Goal: Feedback & Contribution: Submit feedback/report problem

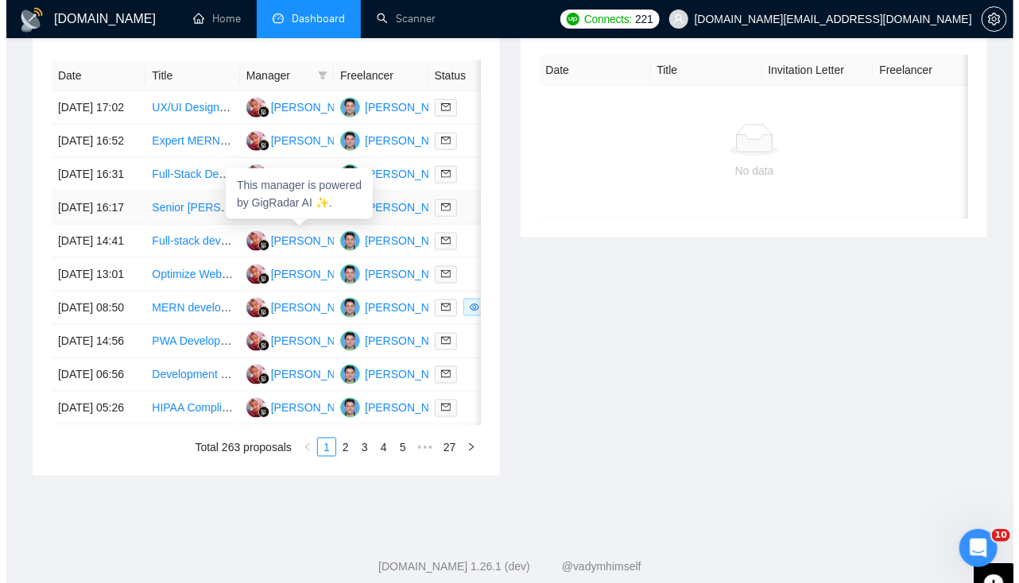
scroll to position [671, 0]
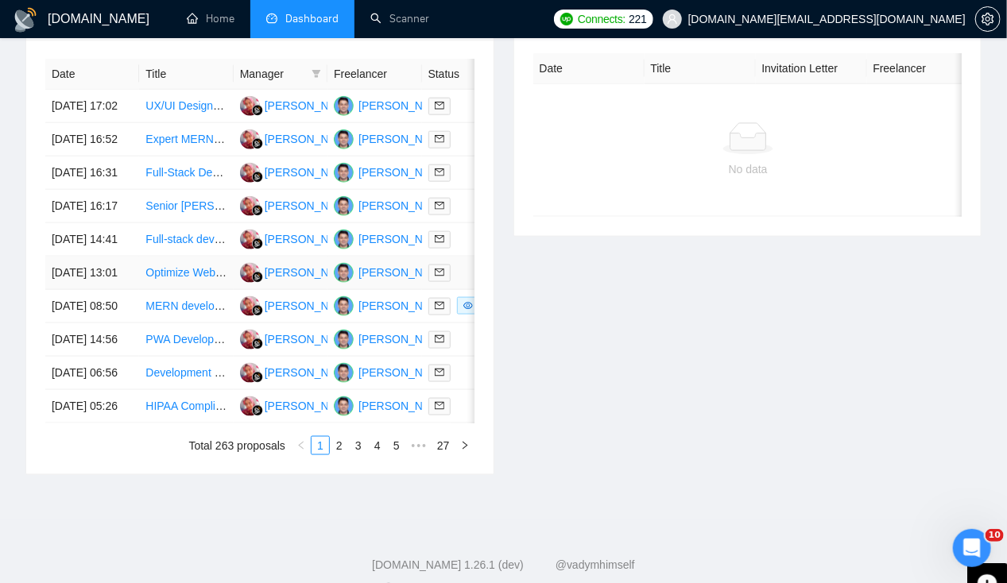
click at [75, 290] on td "[DATE] 13:01" at bounding box center [92, 273] width 94 height 33
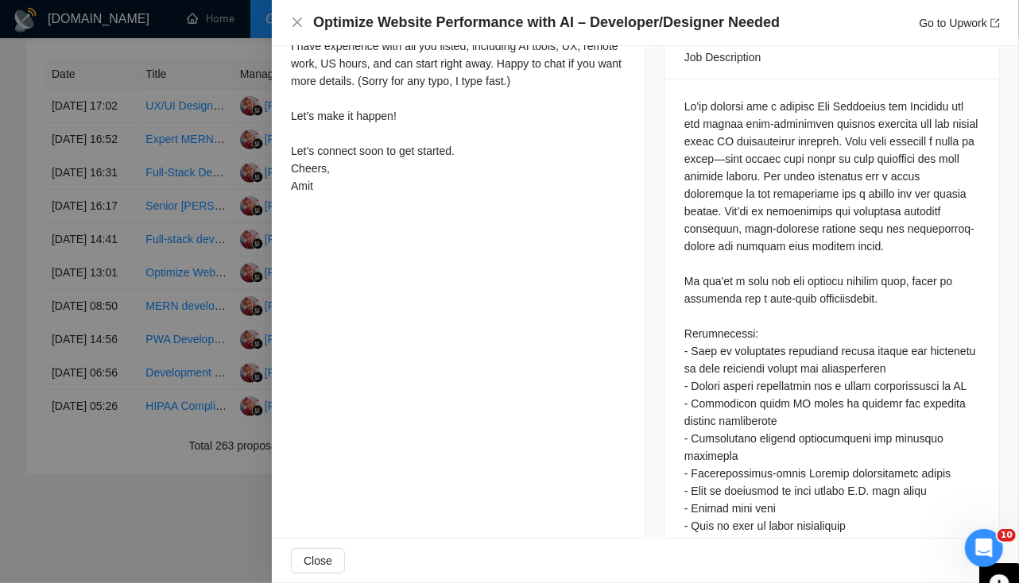
scroll to position [0, 0]
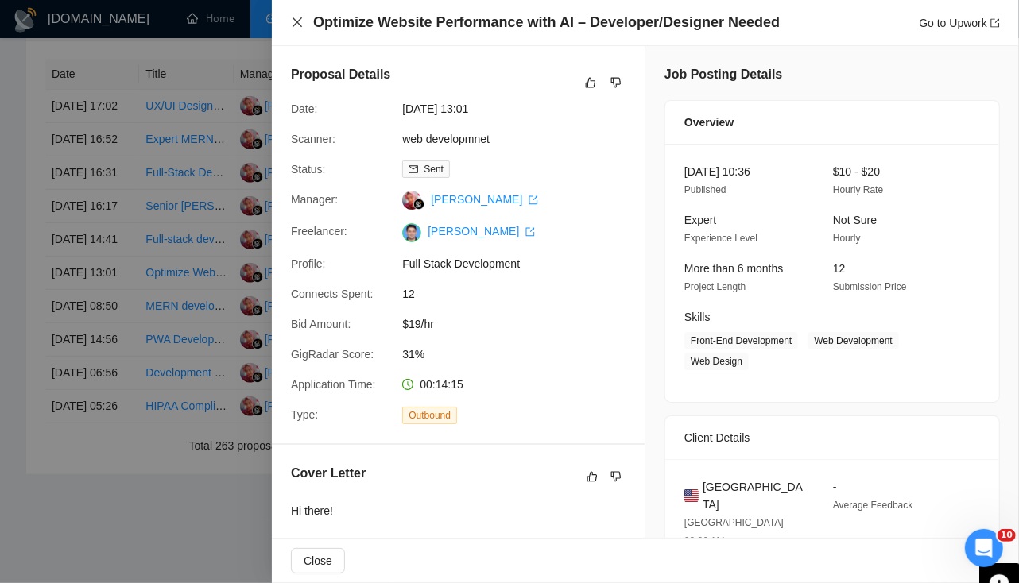
click at [299, 28] on icon "close" at bounding box center [297, 22] width 13 height 13
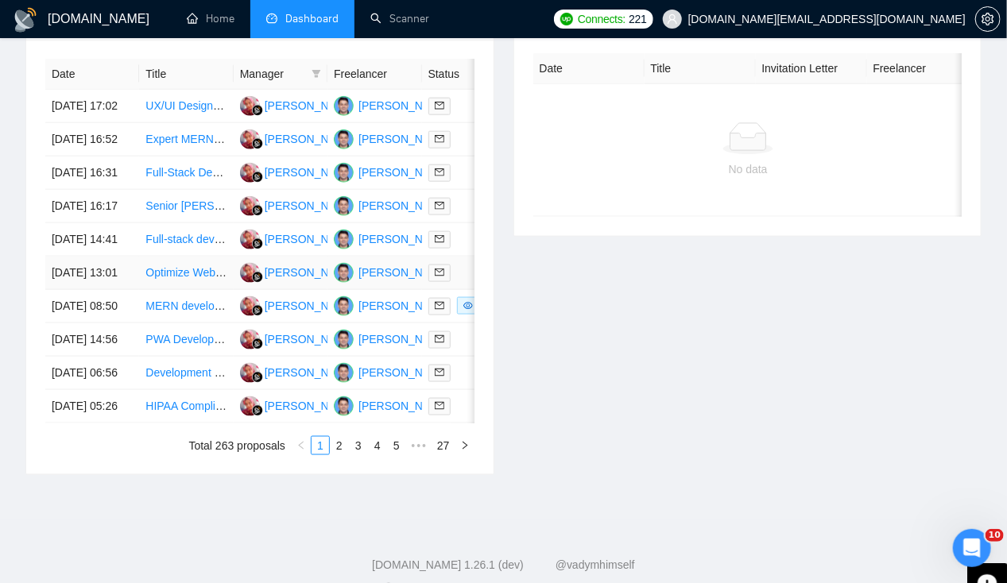
click at [87, 290] on td "[DATE] 13:01" at bounding box center [92, 273] width 94 height 33
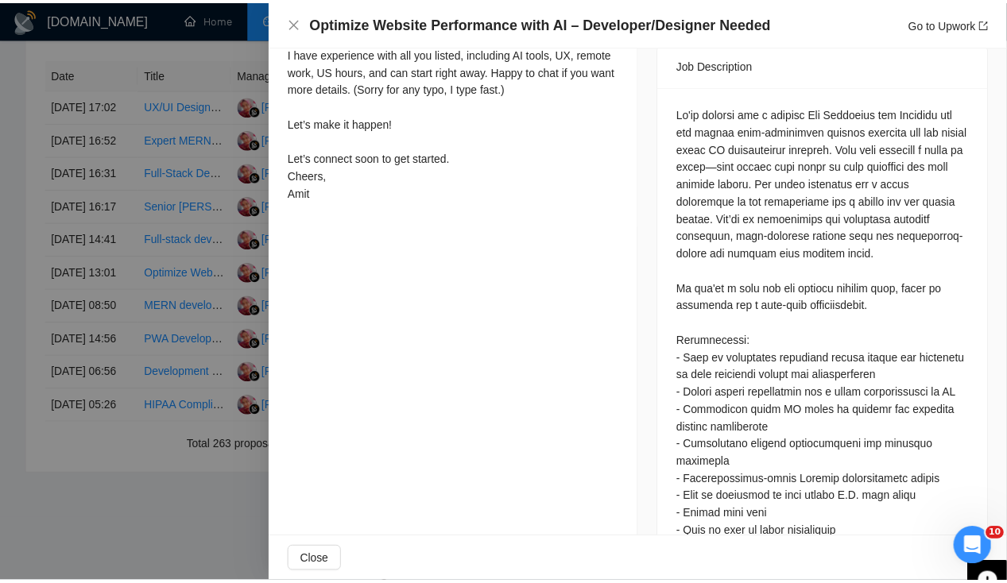
scroll to position [664, 0]
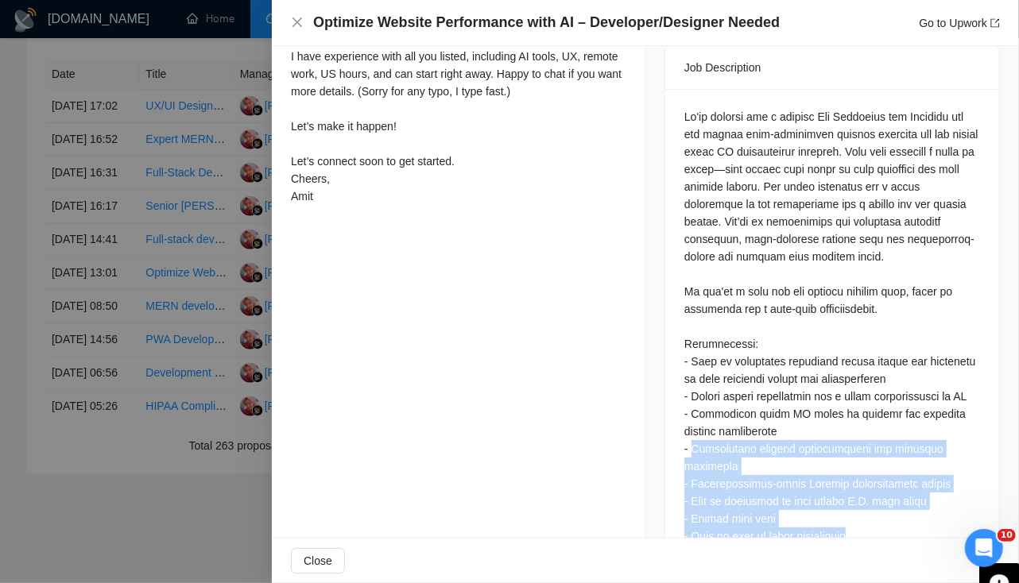
drag, startPoint x: 687, startPoint y: 408, endPoint x: 869, endPoint y: 504, distance: 205.8
click at [869, 504] on div at bounding box center [832, 326] width 296 height 437
drag, startPoint x: 869, startPoint y: 504, endPoint x: 801, endPoint y: 518, distance: 69.8
click at [801, 518] on div at bounding box center [832, 330] width 334 height 482
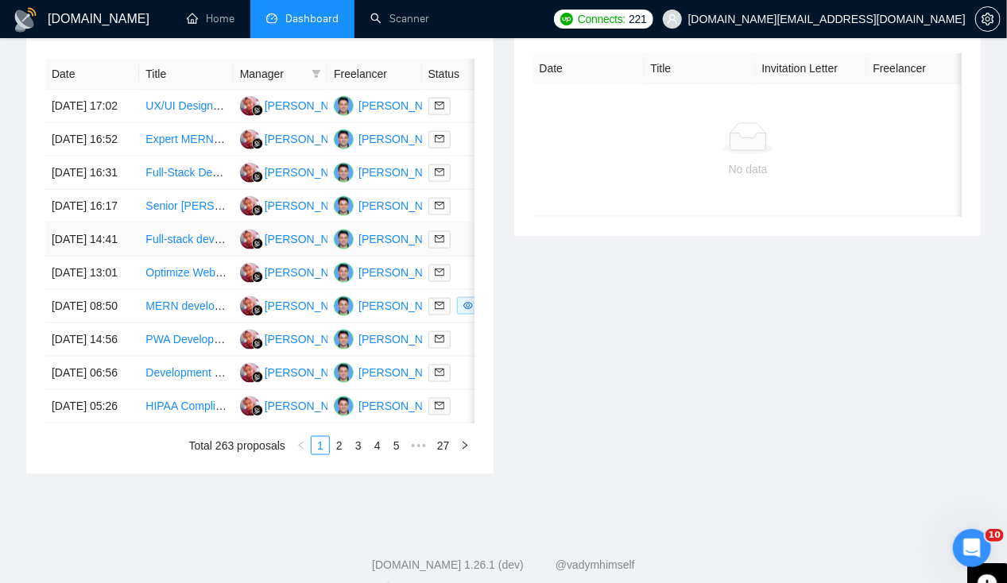
click at [84, 257] on td "[DATE] 14:41" at bounding box center [92, 239] width 94 height 33
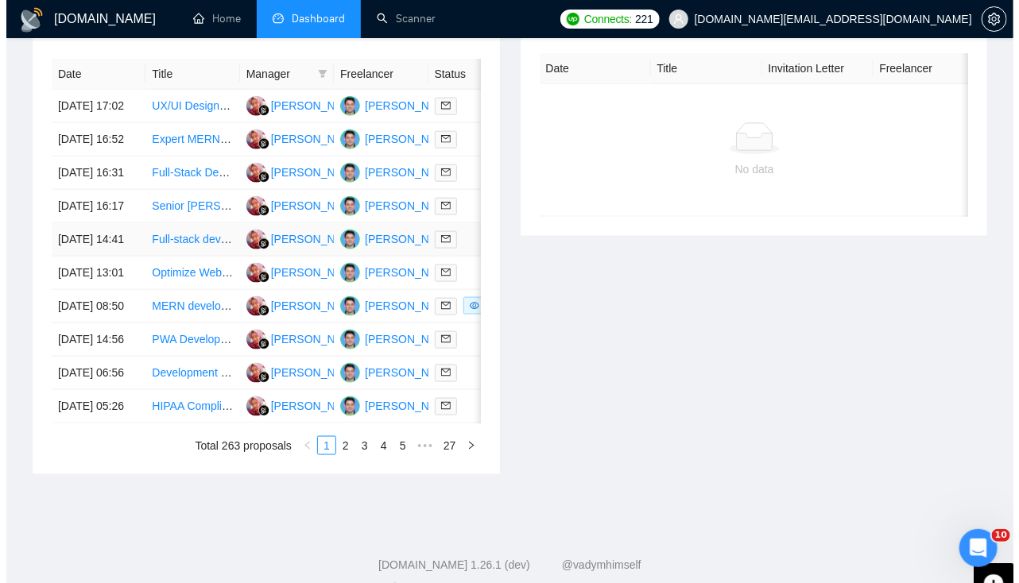
scroll to position [378, 0]
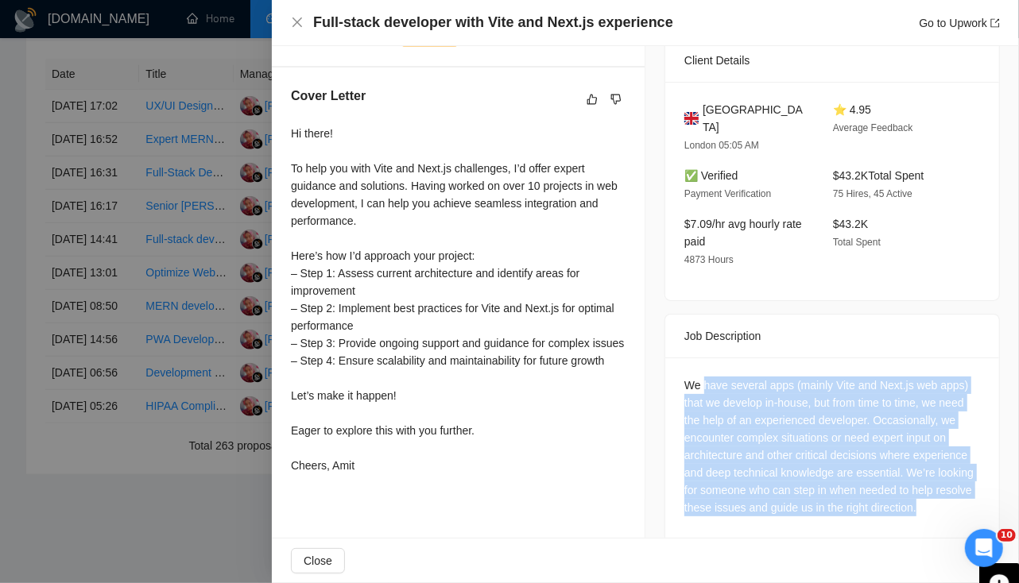
drag, startPoint x: 698, startPoint y: 369, endPoint x: 948, endPoint y: 522, distance: 293.6
click at [948, 522] on div "Job Posting Details Overview [DATE] 14:28 Published $15 - $50 Hourly Rate Exper…" at bounding box center [832, 115] width 374 height 893
click at [744, 448] on div "We have several apps (mainly Vite and Next.js web apps) that we develop in-hous…" at bounding box center [832, 447] width 296 height 140
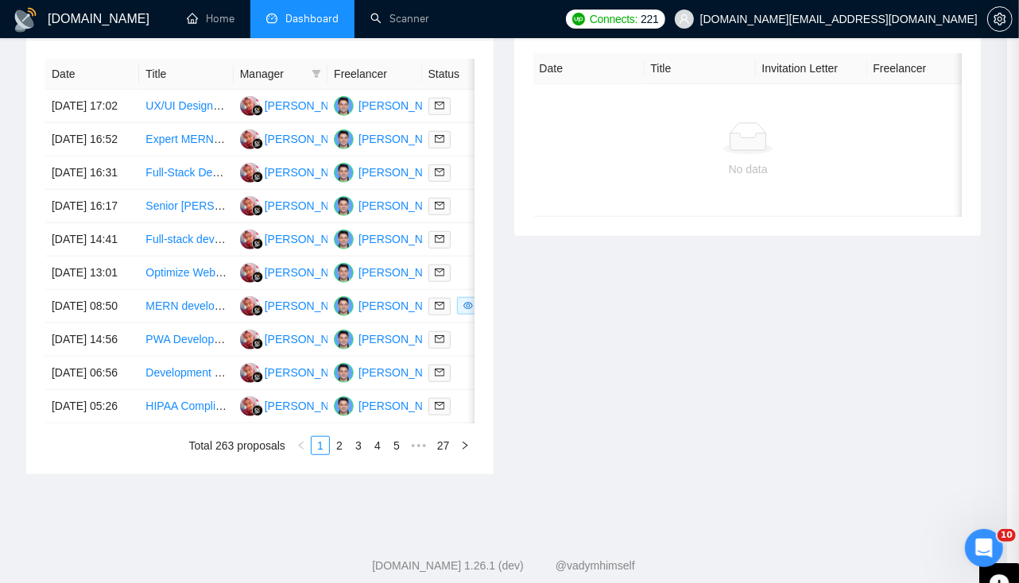
scroll to position [120, 0]
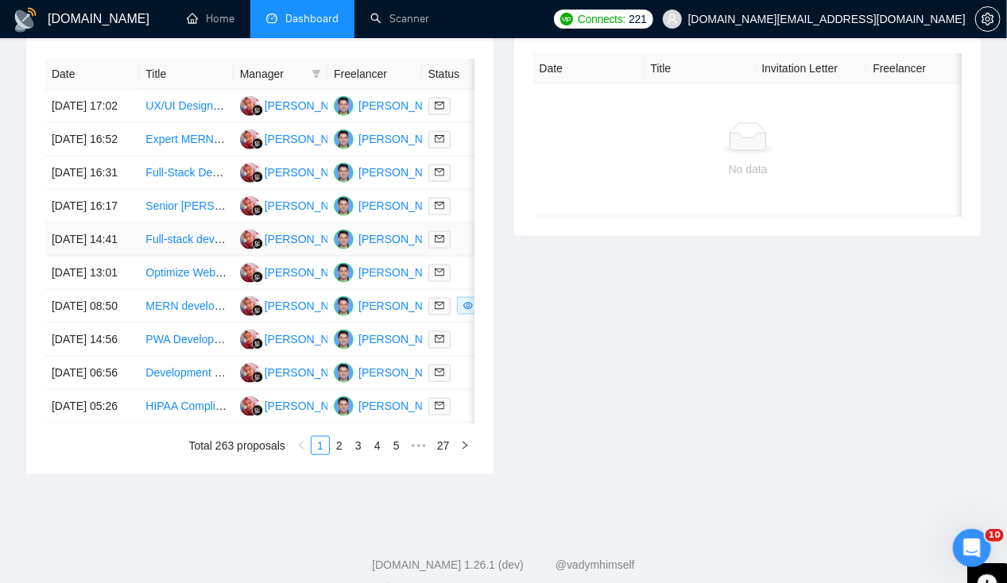
click at [85, 257] on td "[DATE] 14:41" at bounding box center [92, 239] width 94 height 33
click at [80, 222] on td "[DATE] 16:17" at bounding box center [92, 206] width 94 height 33
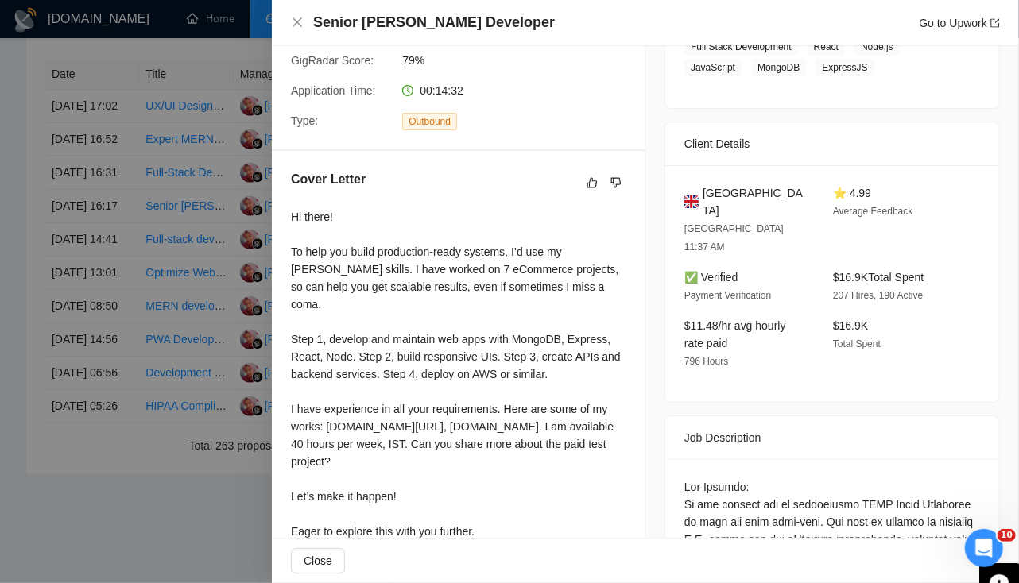
scroll to position [296, 0]
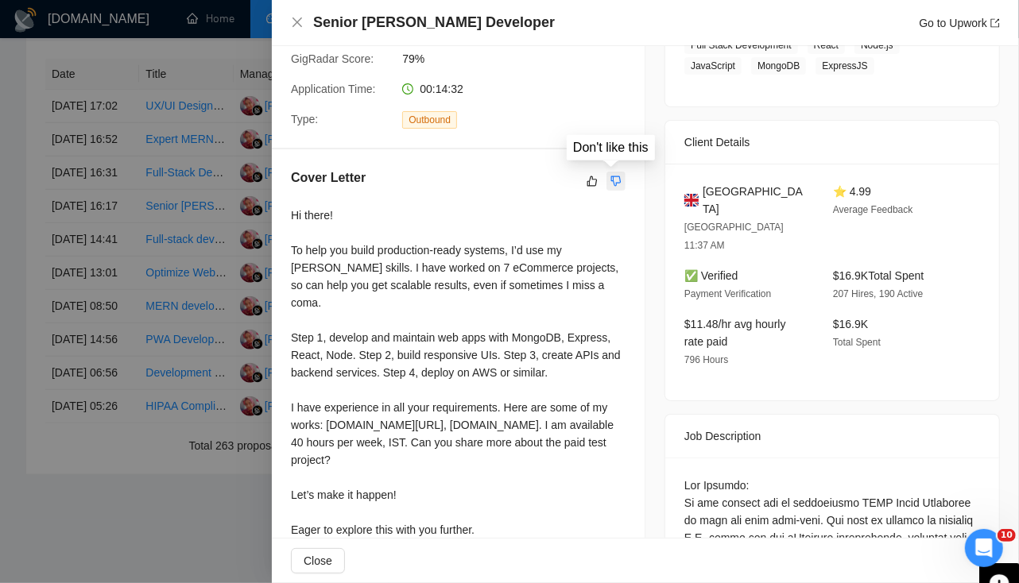
click at [610, 176] on icon "dislike" at bounding box center [615, 181] width 11 height 13
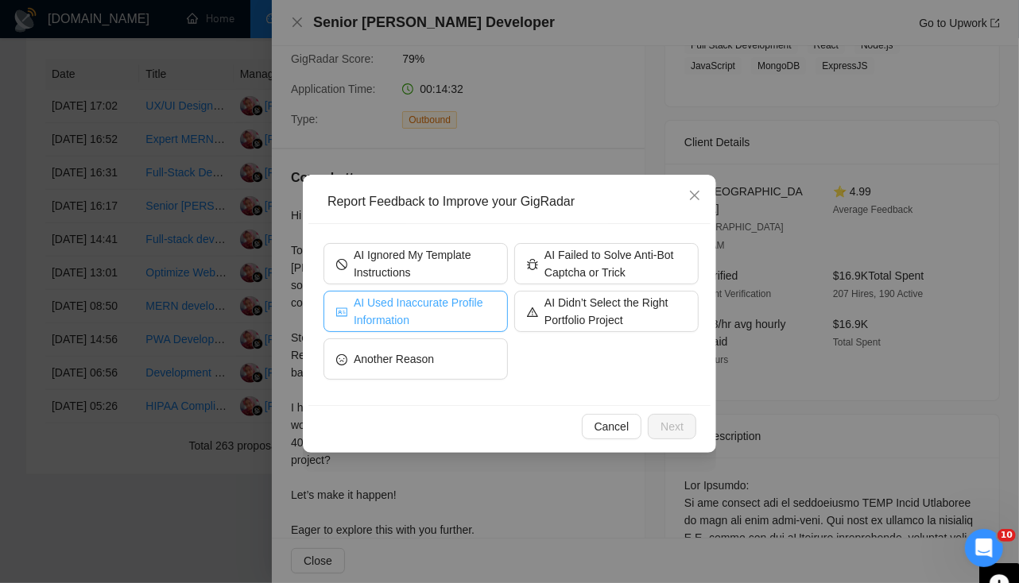
click at [451, 315] on span "AI Used Inaccurate Profile Information" at bounding box center [424, 311] width 141 height 35
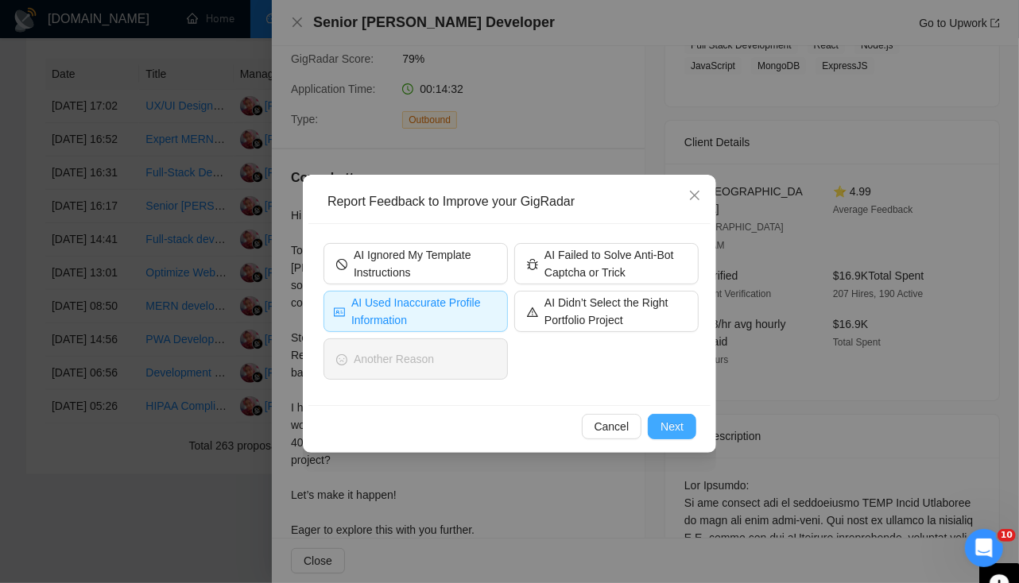
click at [671, 421] on span "Next" at bounding box center [671, 426] width 23 height 17
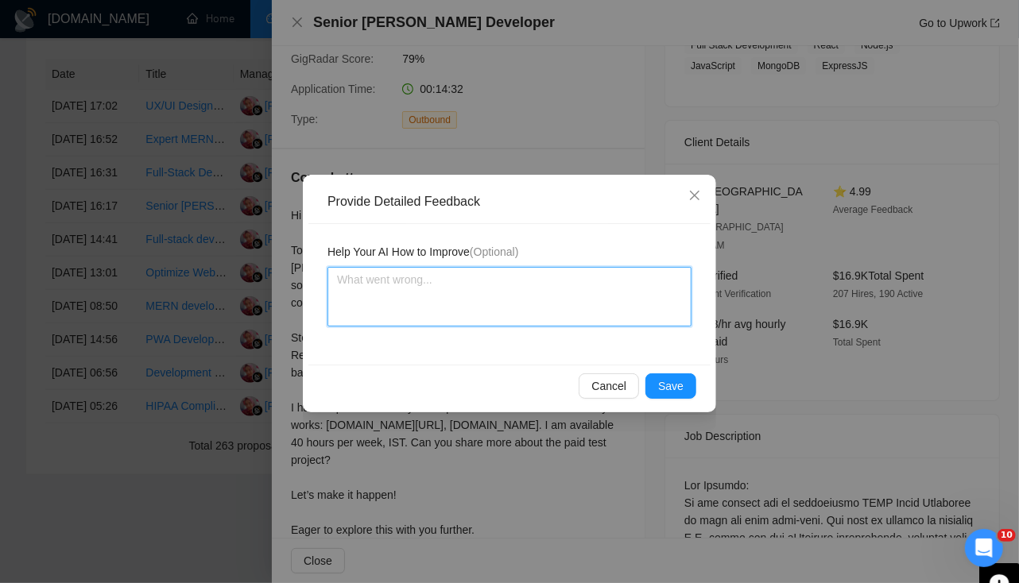
click at [395, 281] on textarea at bounding box center [509, 297] width 364 height 60
type textarea "D"
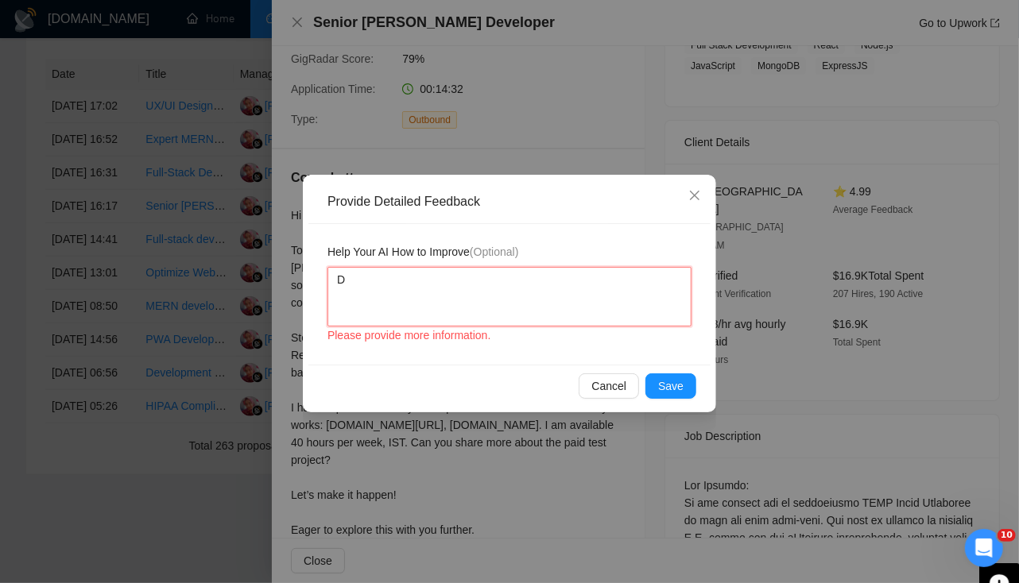
type textarea "Do"
type textarea "Don"
type textarea "Don'"
type textarea "Don't"
type textarea "Don't u"
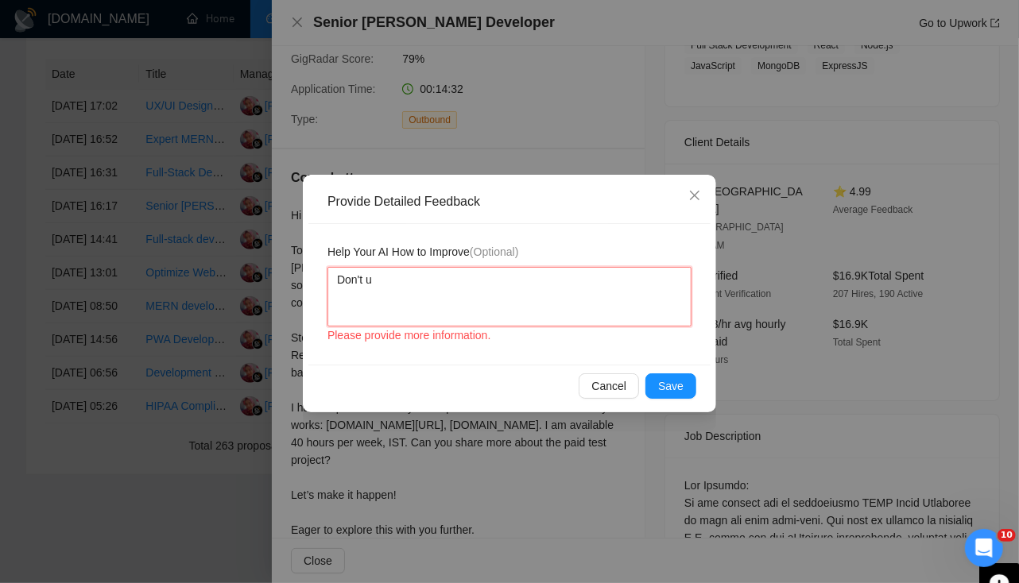
type textarea "Don't us"
type textarea "Don't use"
type textarea "Don't use r"
type textarea "Don't use ran"
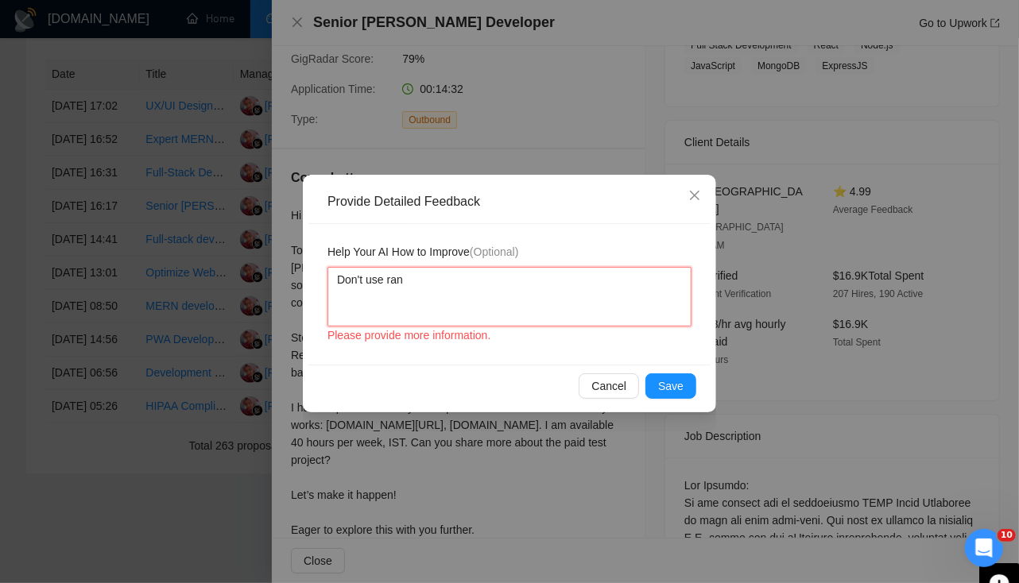
type textarea "Don't use rand"
type textarea "Don't use [PERSON_NAME]"
type textarea "Don't use random"
type textarea "Don't use random g"
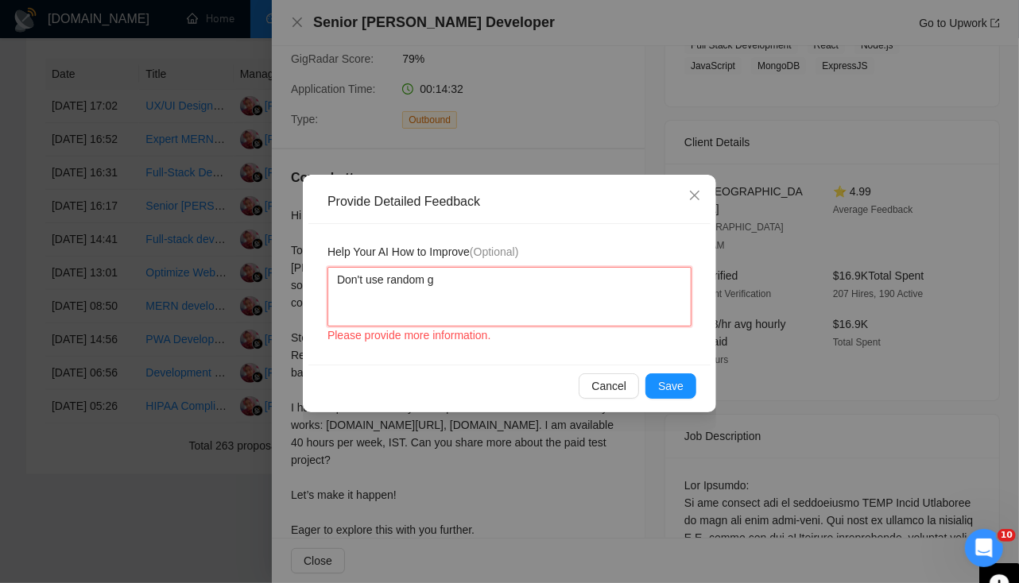
type textarea "Don't use random gi"
type textarea "Don't use random git"
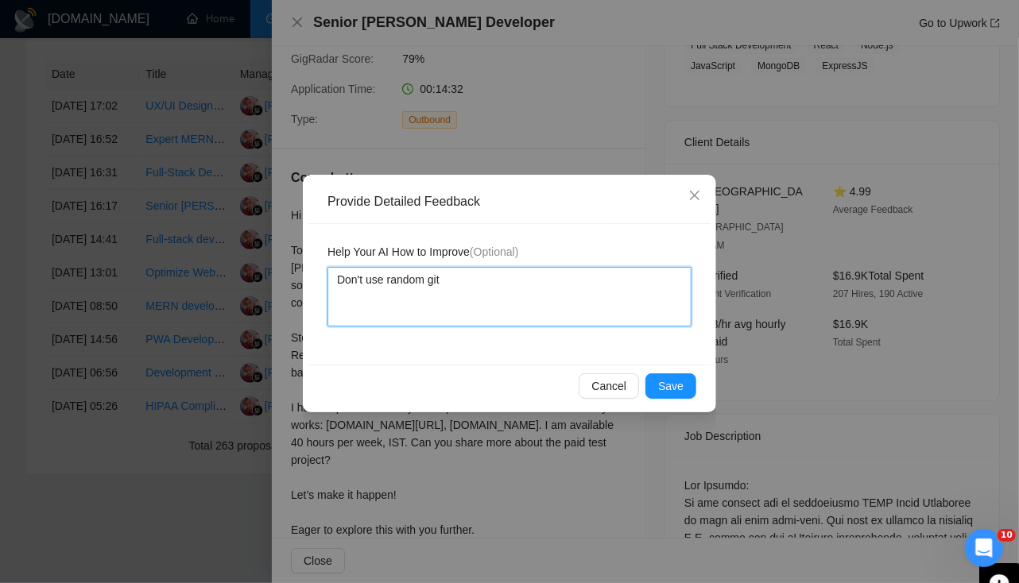
type textarea "Don't use random gith"
type textarea "Don't use random githu"
type textarea "Don't use random githun"
type textarea "Don't use random githu"
type textarea "Don't use random github"
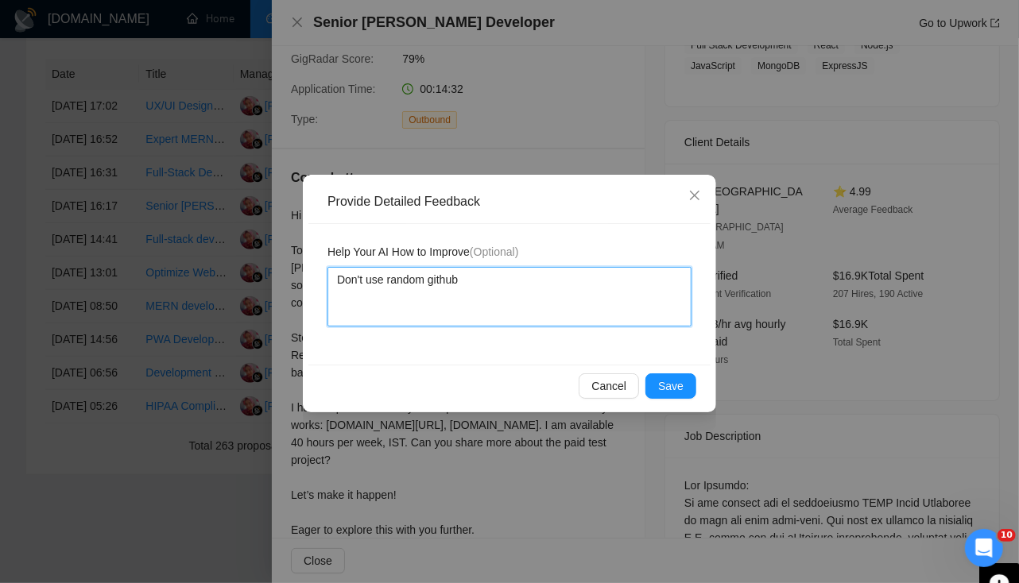
type textarea "Don't use random github"
type textarea "Don't use random github p"
type textarea "Don't use random github po"
type textarea "Don't use random github por"
type textarea "Don't use random github po"
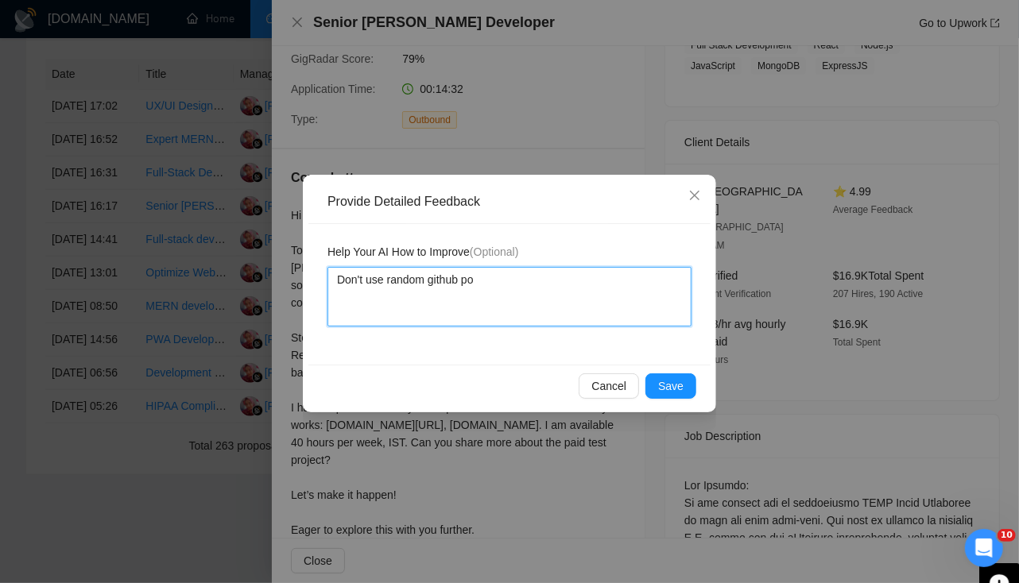
type textarea "Don't use random github p"
type textarea "Don't use random github pro"
type textarea "Don't use random github prof"
type textarea "Don't use random github profi"
type textarea "Don't use random github profil"
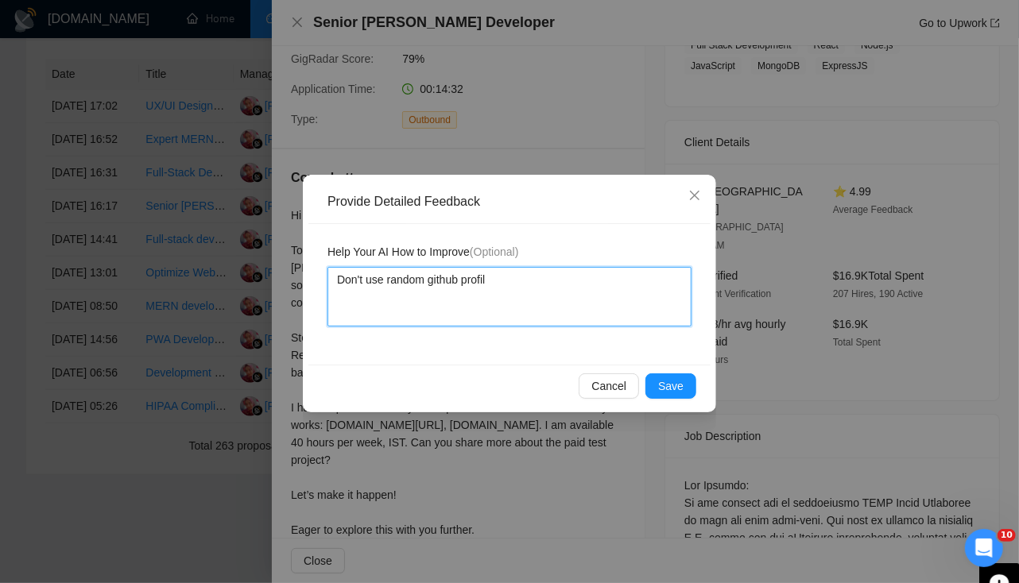
type textarea "Don't use random github profile"
type textarea "Don't use random github profile."
type textarea "Don't use random github profile. O"
type textarea "Don't use random github profile. Ou"
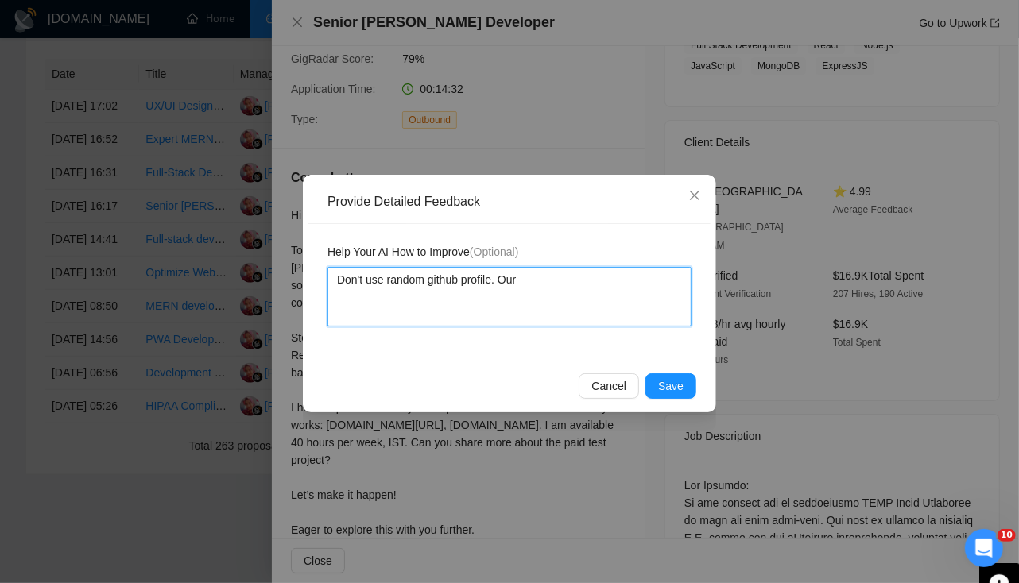
type textarea "Don't use random github profile. Our"
type textarea "Don't use random github profile. Our a"
type textarea "Don't use random github profile. Our al"
type textarea "Don't use random github profile. Our all"
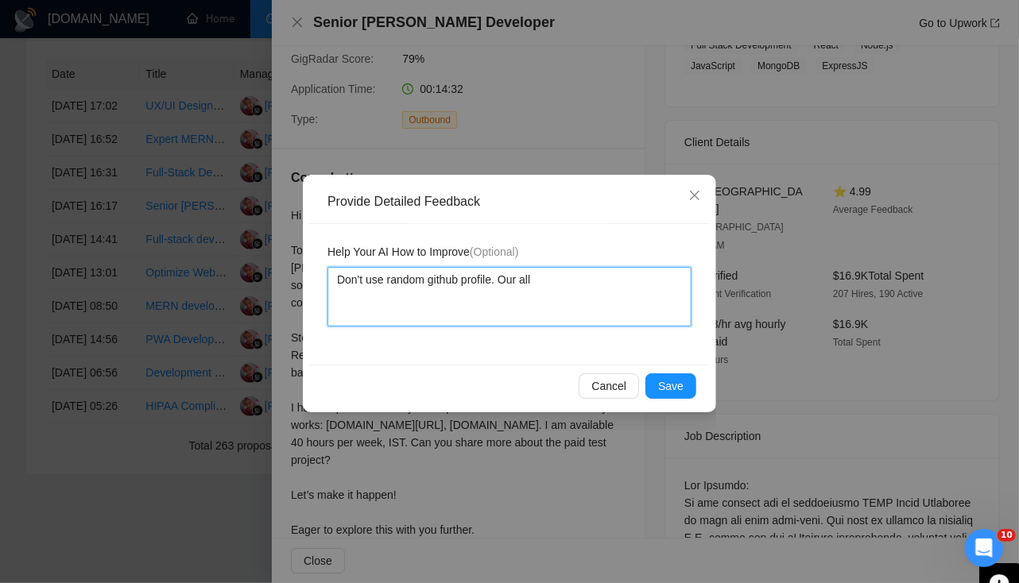
type textarea "Don't use random github profile. Our all r"
type textarea "Don't use random github profile. Our all rep"
type textarea "Don't use random github profile. Our all repo"
type textarea "Don't use random github profile. Our all repos"
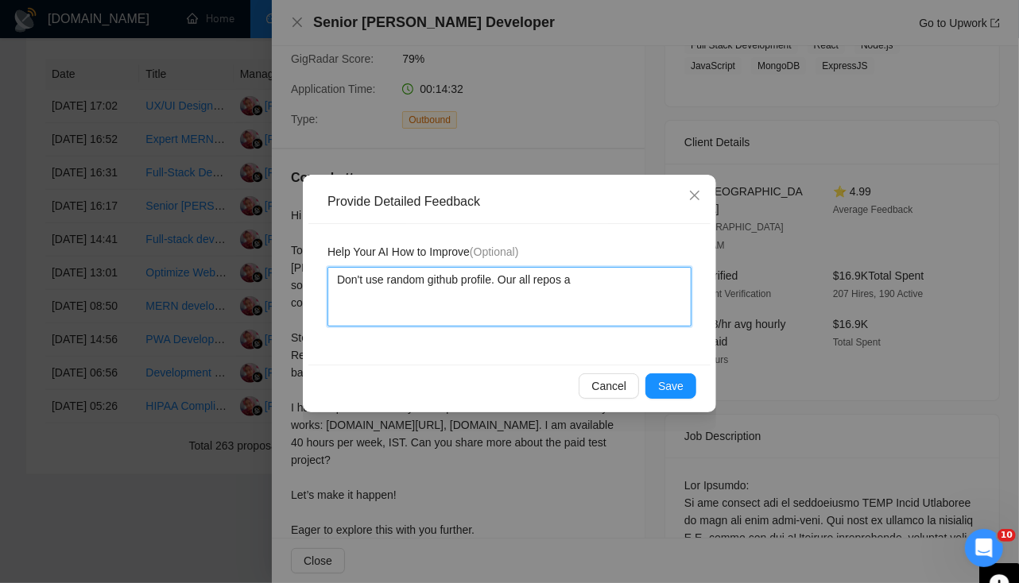
type textarea "Don't use random github profile. Our all repos ar"
type textarea "Don't use random github profile. Our all repos are"
type textarea "Don't use random github profile. Our all repos are p"
type textarea "Don't use random github profile. Our all repos are pr"
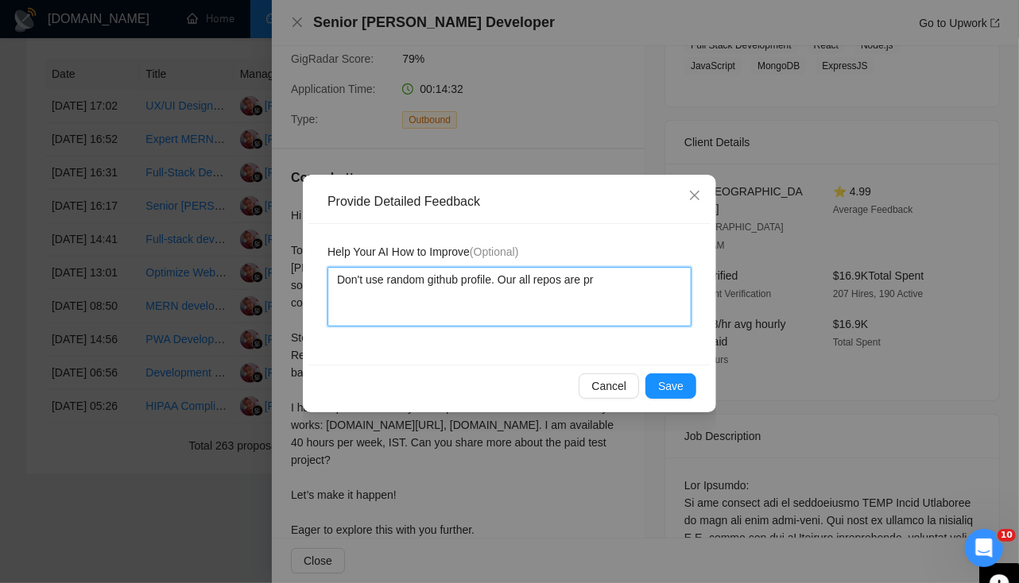
type textarea "Don't use random github profile. Our all repos are pri"
type textarea "Don't use random github profile. Our all repos are priv"
type textarea "Don't use random github profile. Our all repos are privat"
type textarea "Don't use random github profile. Our all repos are private"
type textarea "Don't use random github profile. Our all repos are private,"
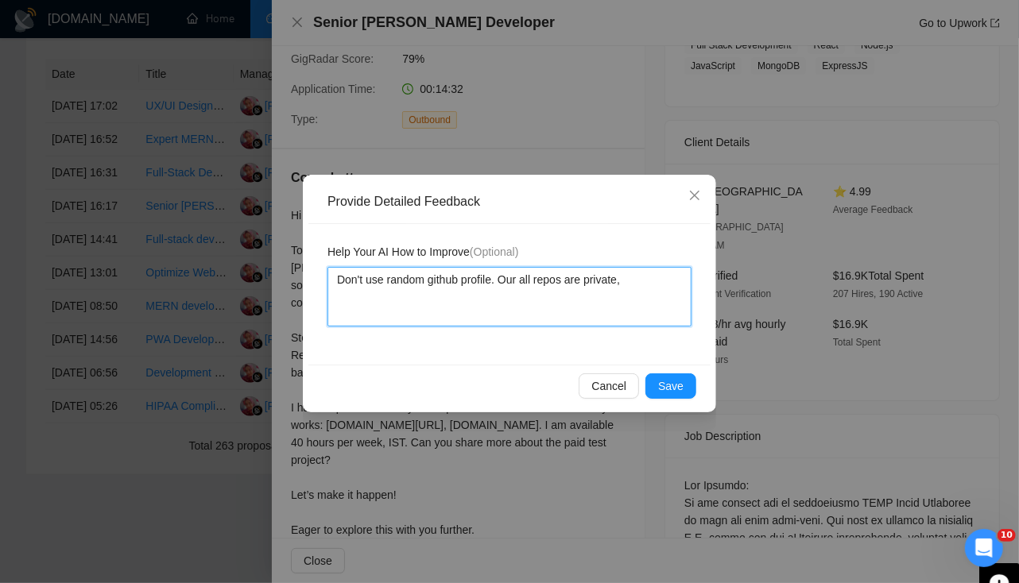
type textarea "Don't use random github profile. Our all repos are private,"
type textarea "Don't use random github profile. Our all repos are private, w"
type textarea "Don't use random github profile. Our all repos are private, we"
type textarea "Don't use random github profile. Our all repos are private, we c"
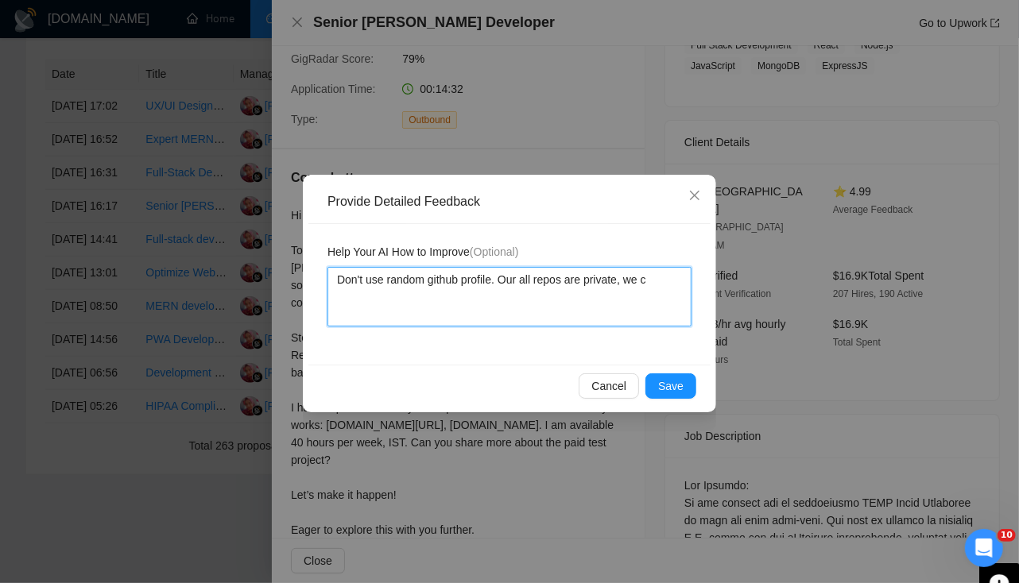
type textarea "Don't use random github profile. Our all repos are private, we ca"
type textarea "Don't use random github profile. Our all repos are private, we can"
type textarea "Don't use random github profile. Our all repos are private, we can s"
type textarea "Don't use random github profile. Our all repos are private, we can sha"
type textarea "Don't use random github profile. Our all repos are private, we can shar"
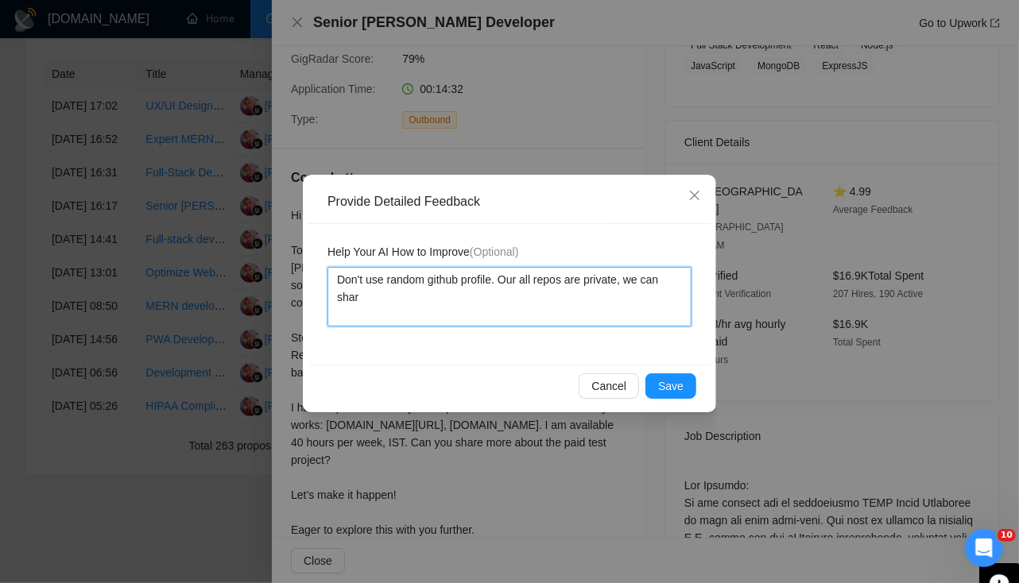
type textarea "Don't use random github profile. Our all repos are private, we can share"
type textarea "Don't use random github profile. Our all repos are private, we can share fo"
type textarea "Don't use random github profile. Our all repos are private, we can share fol"
type textarea "Don't use random github profile. Our all repos are private, we can share foll"
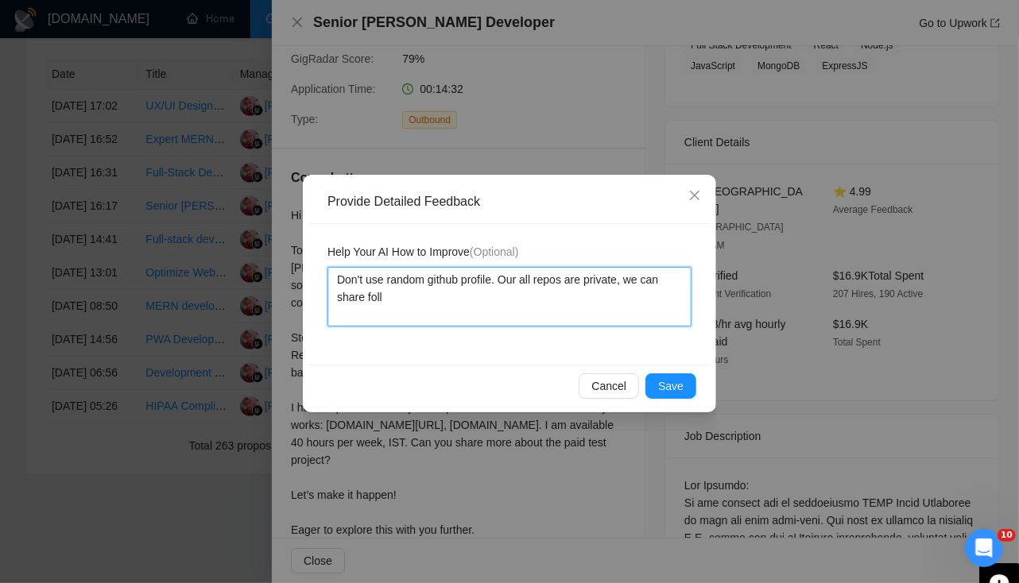
type textarea "Don't use random github profile. Our all repos are private, we can share follo"
type textarea "Don't use random github profile. Our all repos are private, we can share follow"
type textarea "Don't use random github profile. Our all repos are private, we can share follow…"
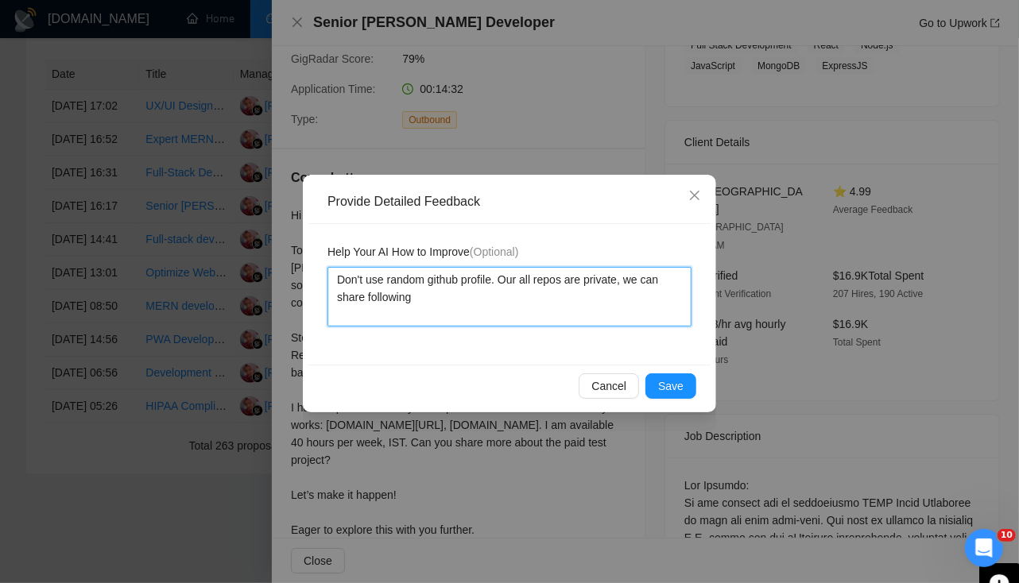
type textarea "Don't use random github profile. Our all repos are private, we can share follow…"
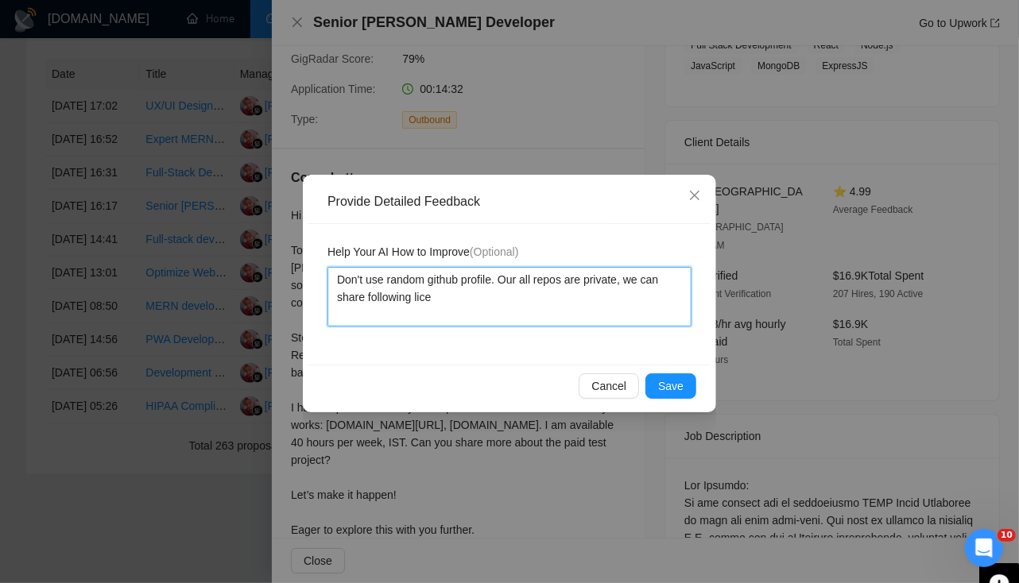
type textarea "Don't use random github profile. Our all repos are private, we can share follow…"
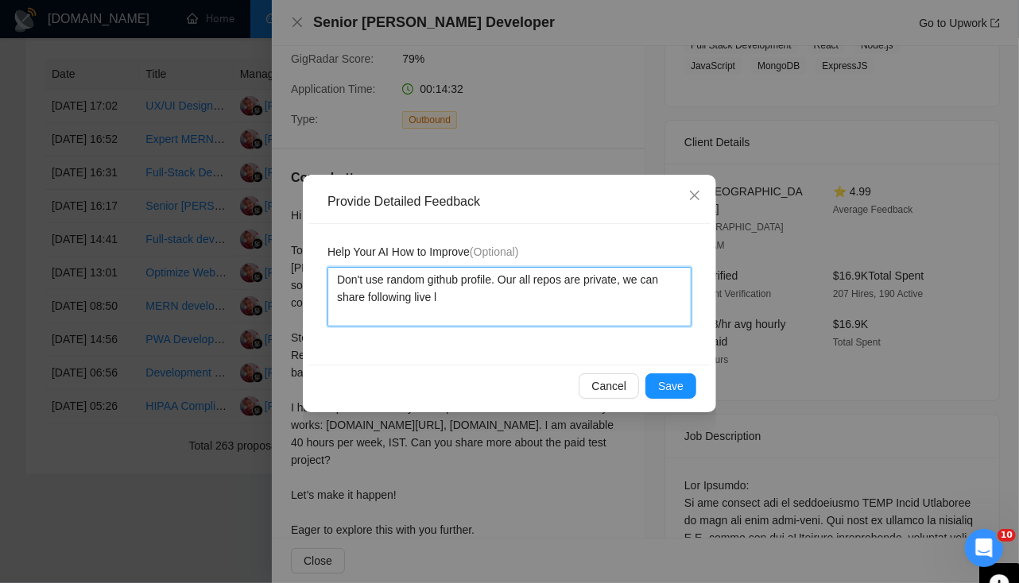
type textarea "Don't use random github profile. Our all repos are private, we can share follow…"
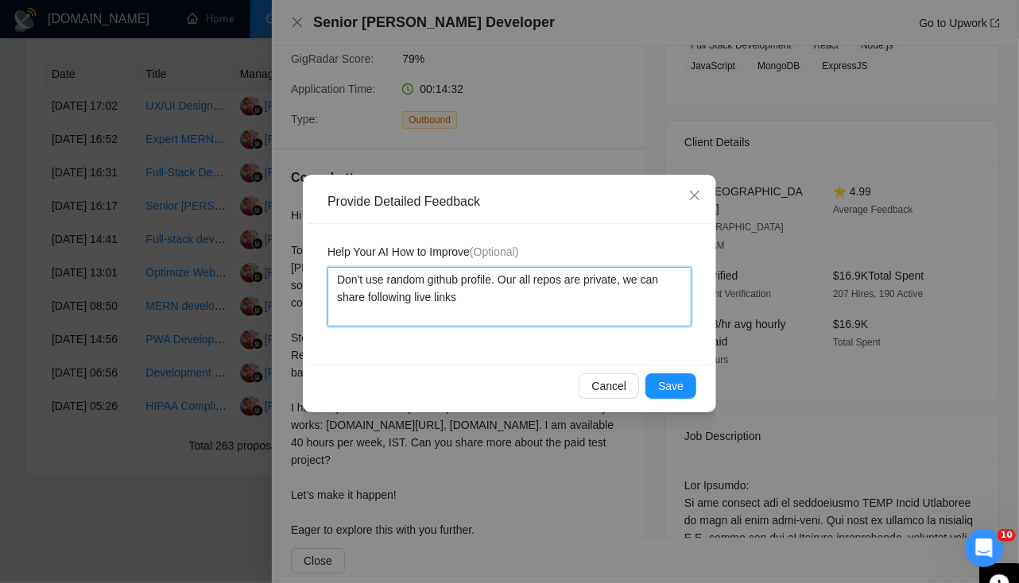
paste textarea "[URL][DOMAIN_NAME]"
type textarea "Don't use random github profile. Our all repos are private, we can share follow…"
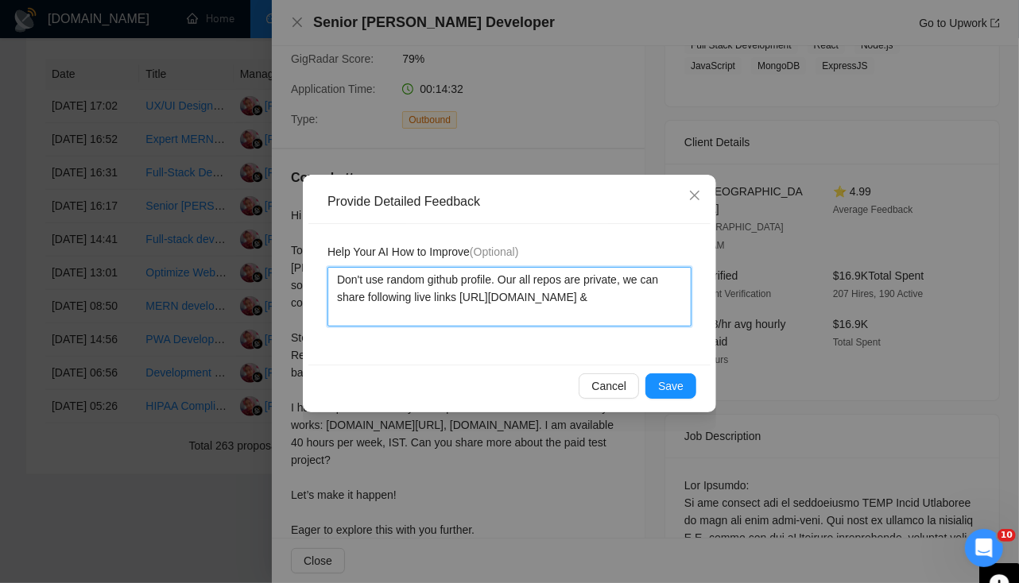
paste textarea "[URL][DOMAIN_NAME]"
type textarea "Don't use random github profile. Our all repos are private, we can share follow…"
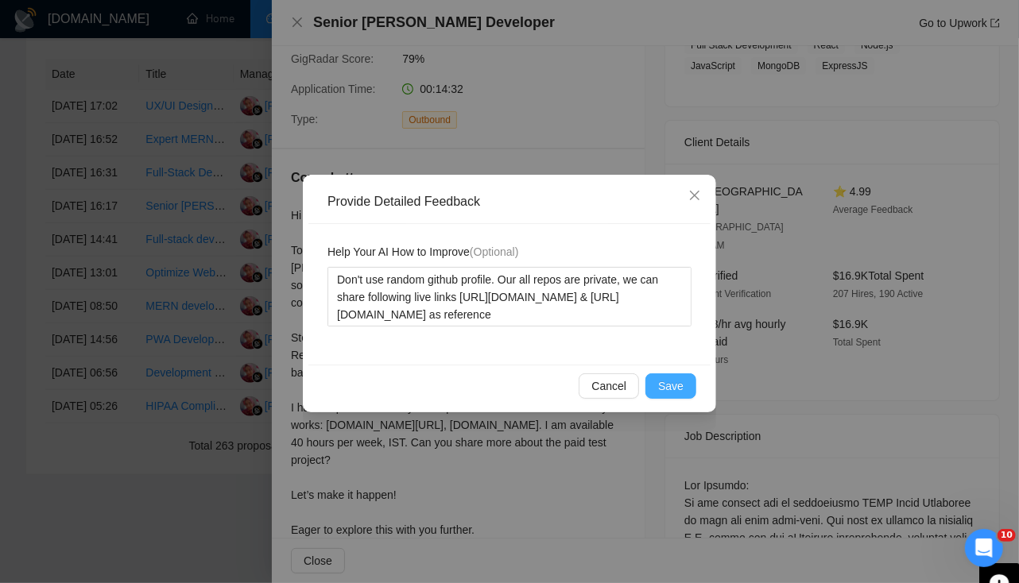
click at [676, 386] on span "Save" at bounding box center [670, 386] width 25 height 17
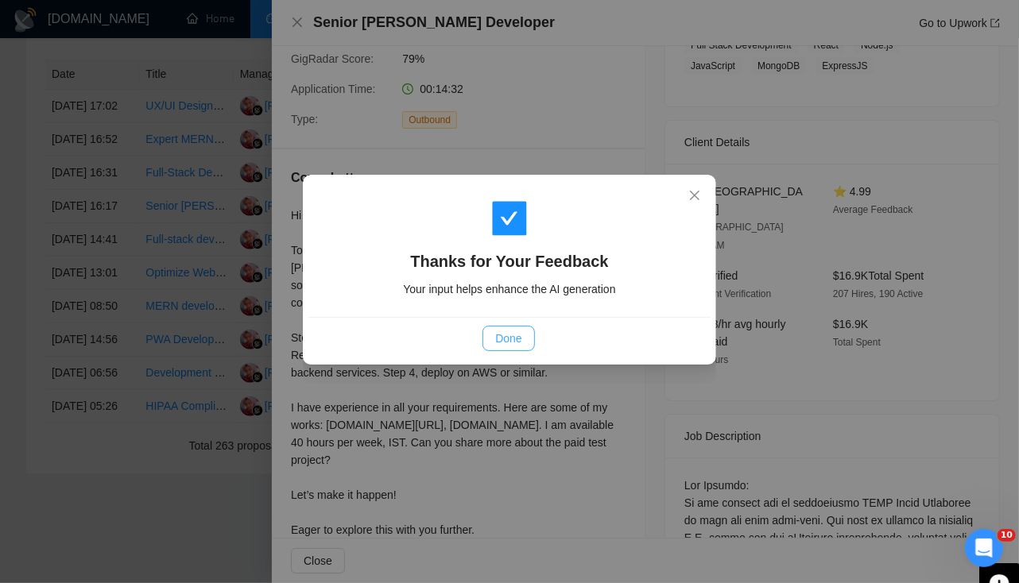
click at [508, 343] on span "Done" at bounding box center [508, 338] width 26 height 17
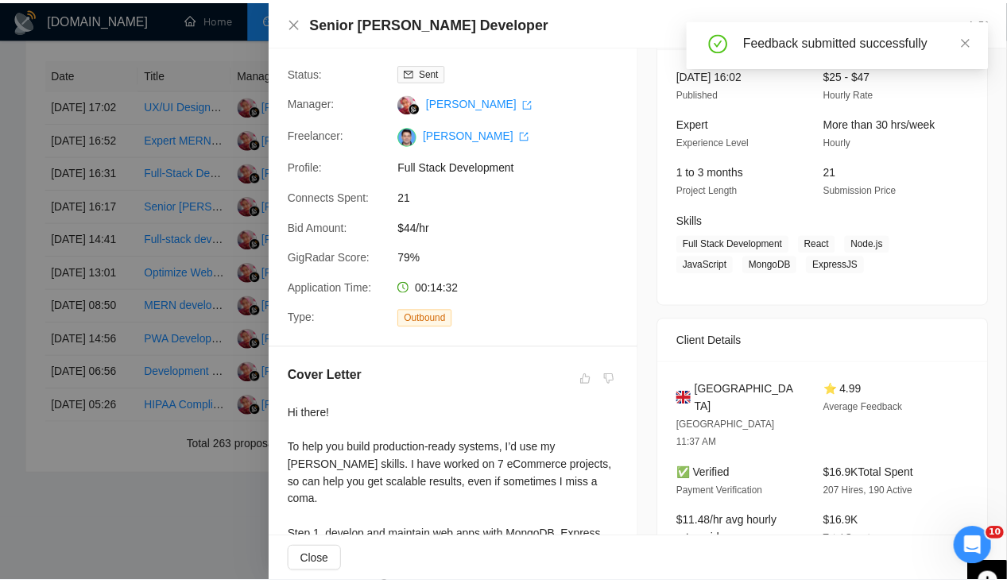
scroll to position [0, 0]
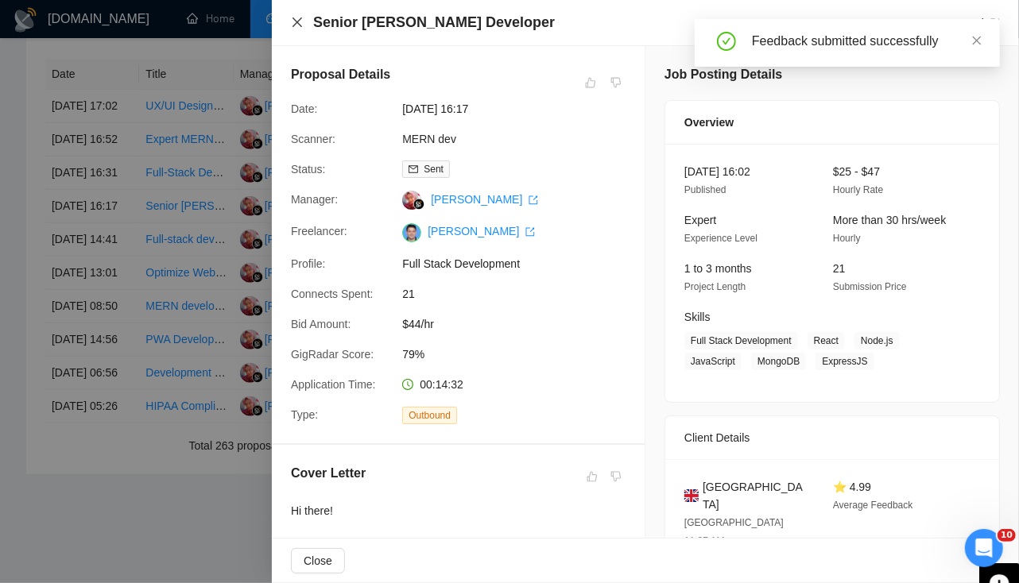
click at [296, 21] on icon "close" at bounding box center [297, 22] width 13 height 13
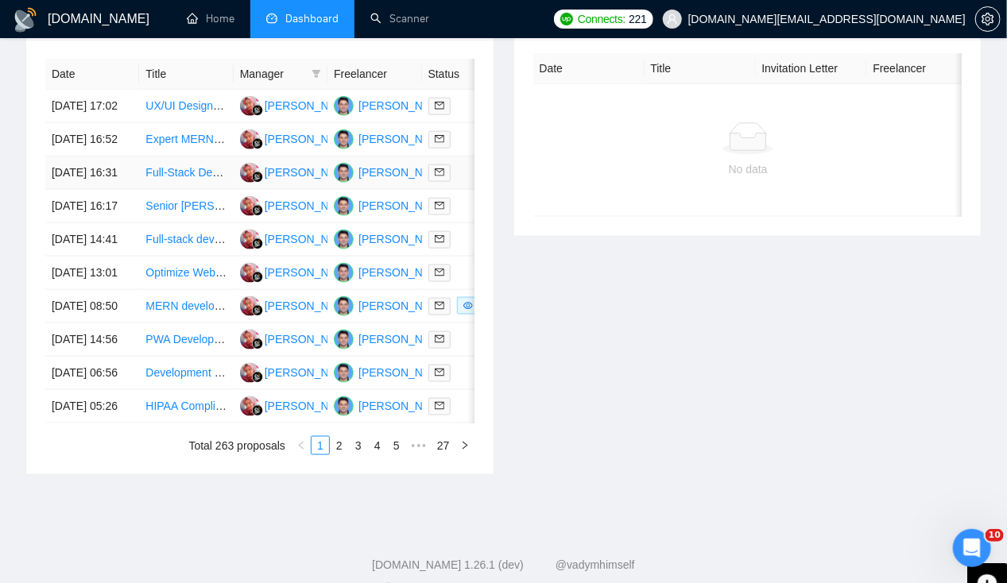
click at [90, 187] on td "[DATE] 16:31" at bounding box center [92, 173] width 94 height 33
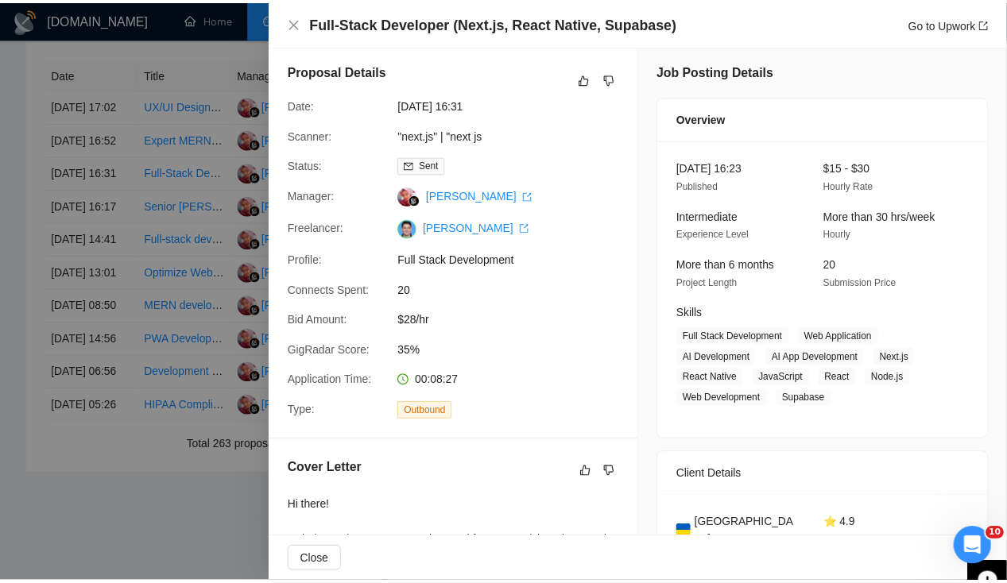
scroll to position [3, 0]
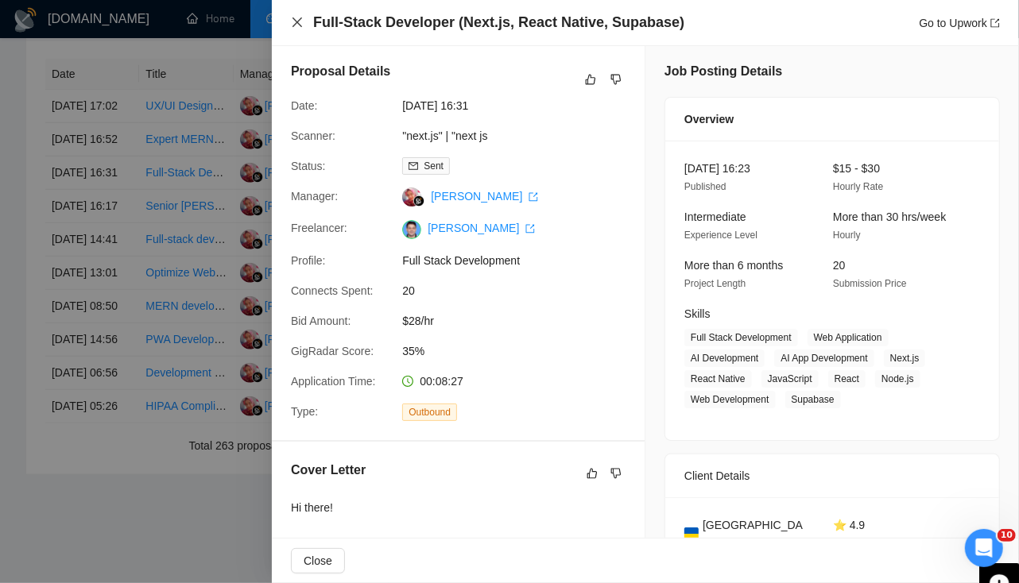
click at [300, 25] on icon "close" at bounding box center [297, 22] width 10 height 10
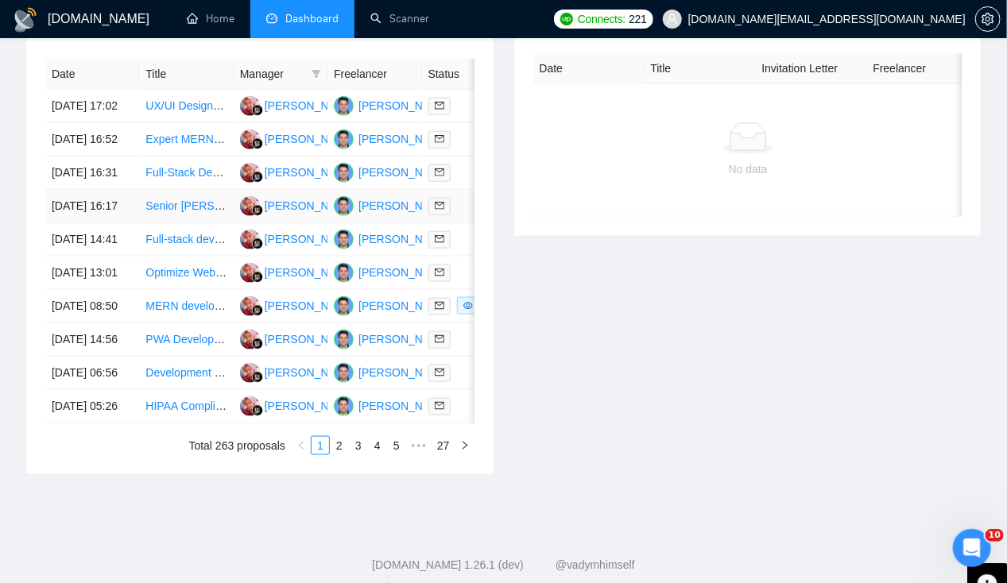
click at [83, 223] on td "[DATE] 16:17" at bounding box center [92, 206] width 94 height 33
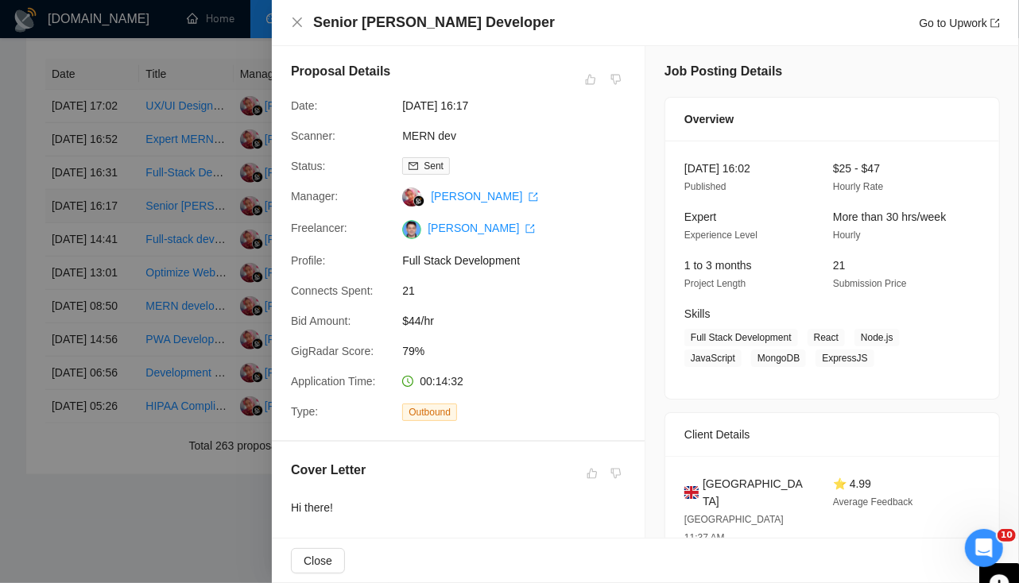
click at [83, 234] on div at bounding box center [509, 291] width 1019 height 583
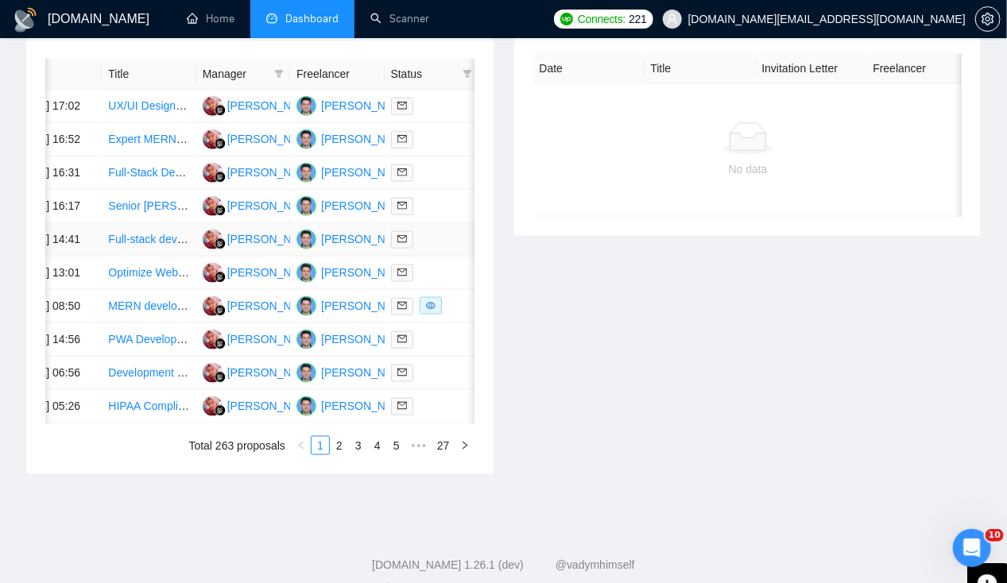
scroll to position [0, 0]
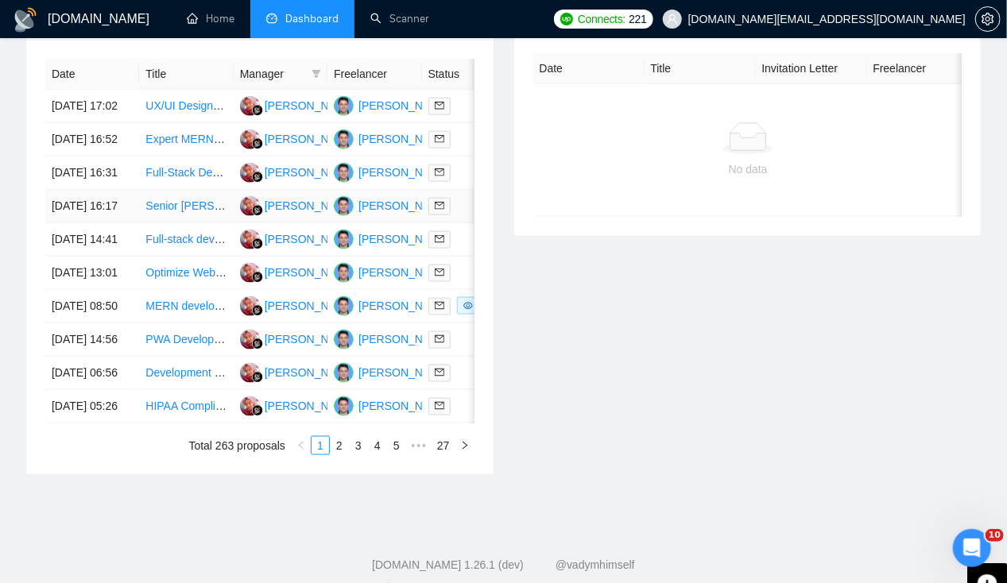
click at [86, 223] on td "[DATE] 16:17" at bounding box center [92, 206] width 94 height 33
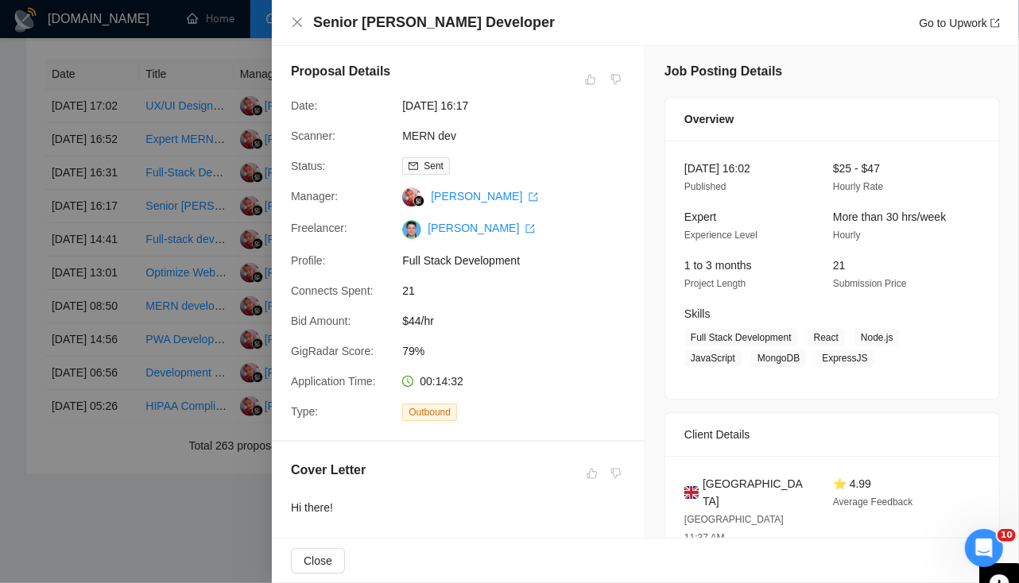
click at [86, 235] on div at bounding box center [509, 291] width 1019 height 583
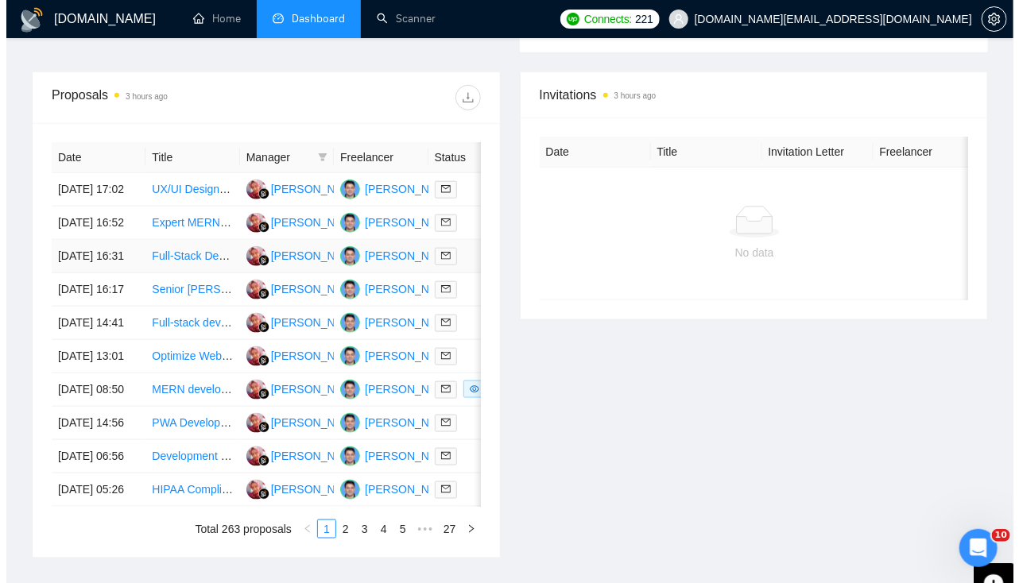
scroll to position [587, 0]
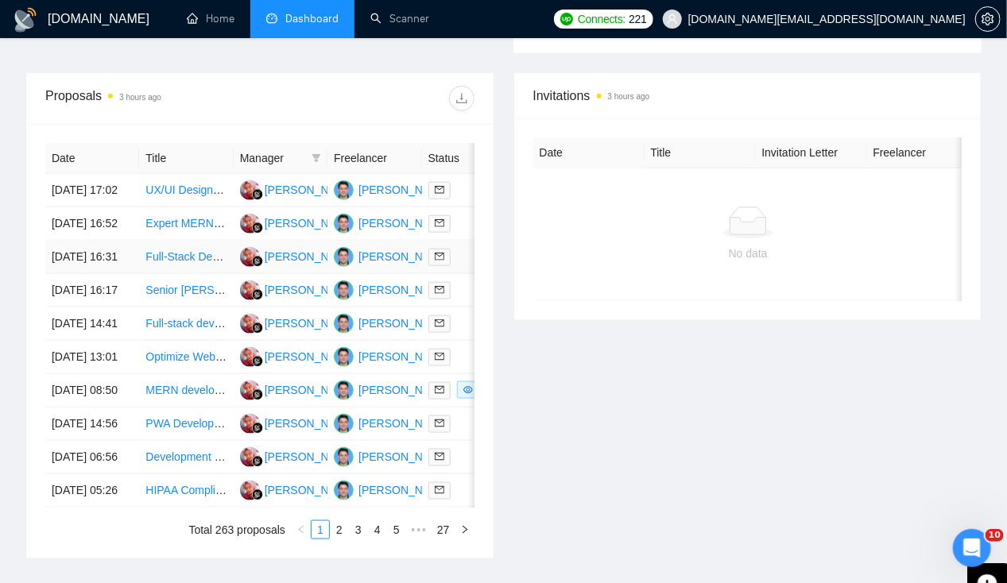
click at [80, 274] on td "[DATE] 16:31" at bounding box center [92, 257] width 94 height 33
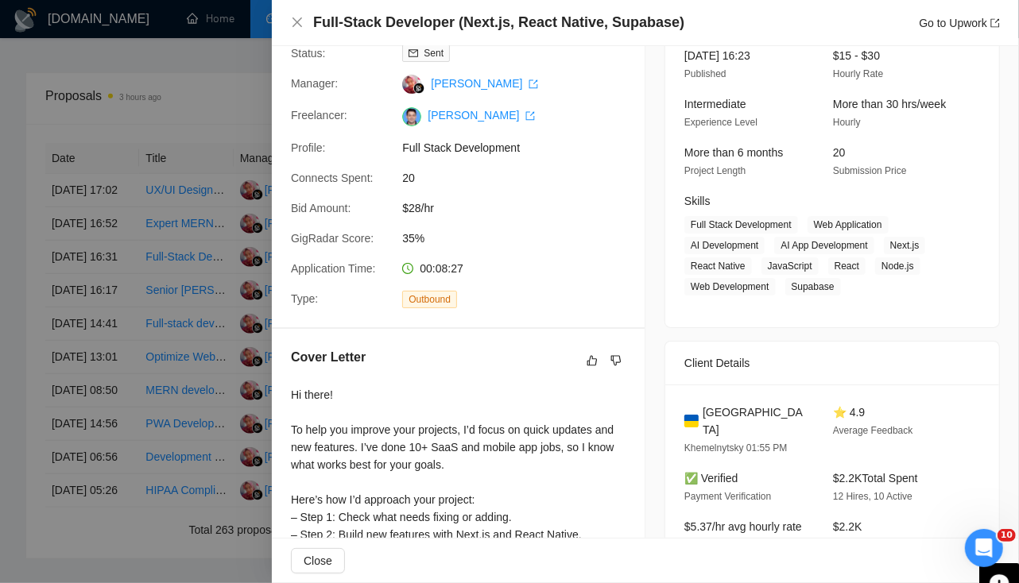
scroll to position [0, 0]
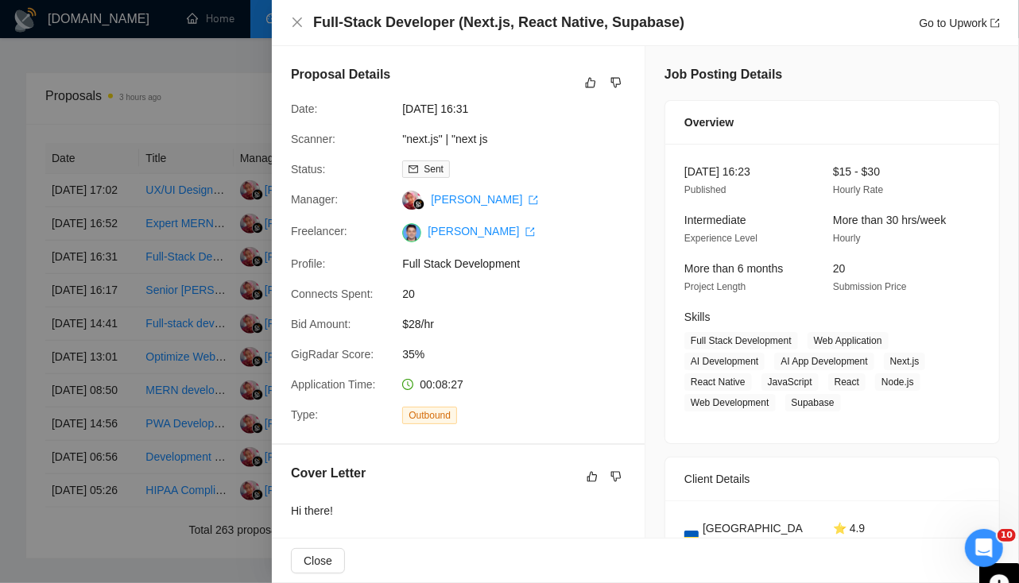
click at [74, 230] on div at bounding box center [509, 291] width 1019 height 583
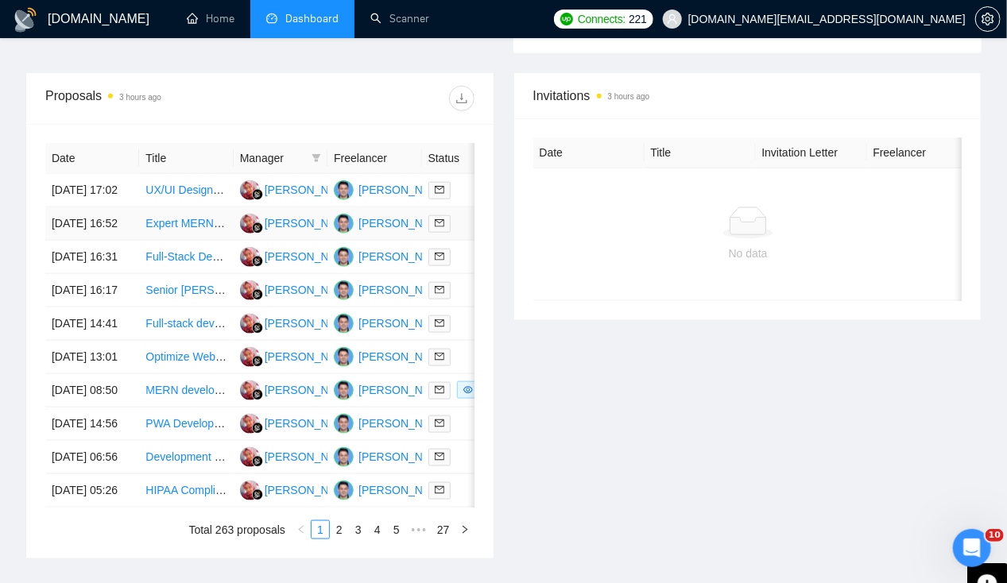
click at [82, 227] on td "[DATE] 16:52" at bounding box center [92, 223] width 94 height 33
click at [91, 174] on td "[DATE] 17:02" at bounding box center [92, 190] width 94 height 33
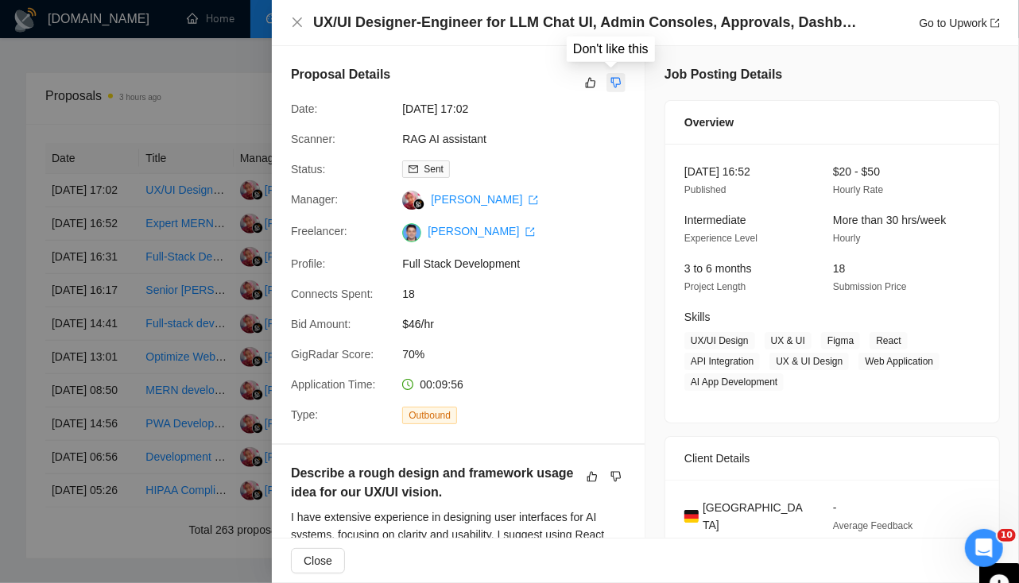
click at [616, 75] on button "button" at bounding box center [615, 82] width 19 height 19
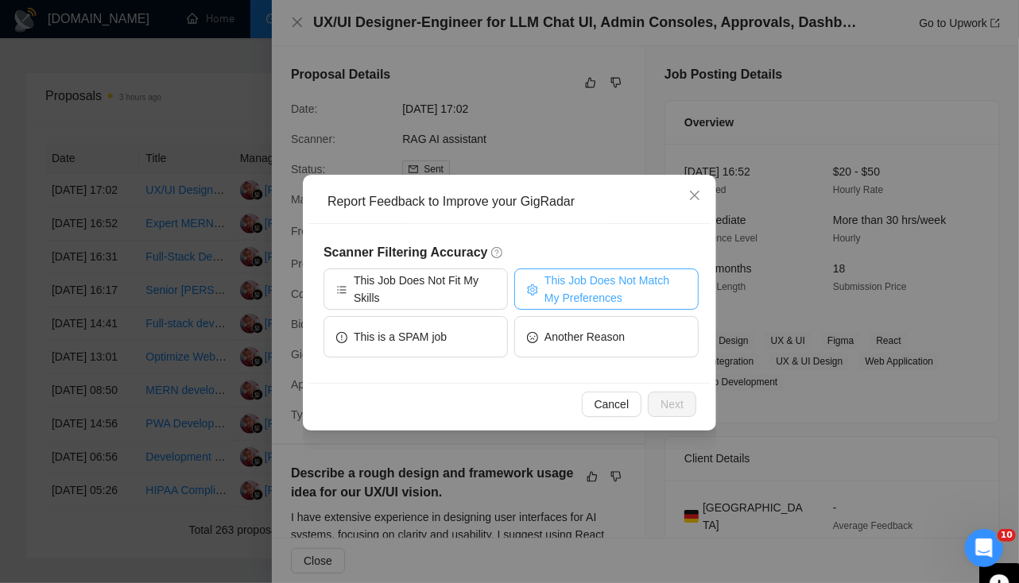
click at [582, 288] on span "This Job Does Not Match My Preferences" at bounding box center [614, 289] width 141 height 35
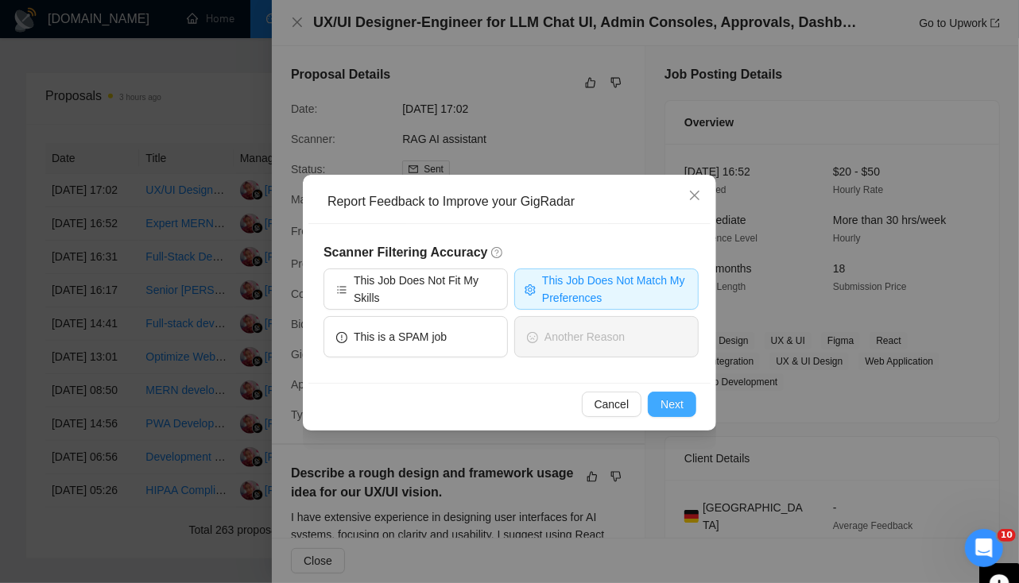
click at [680, 397] on span "Next" at bounding box center [671, 404] width 23 height 17
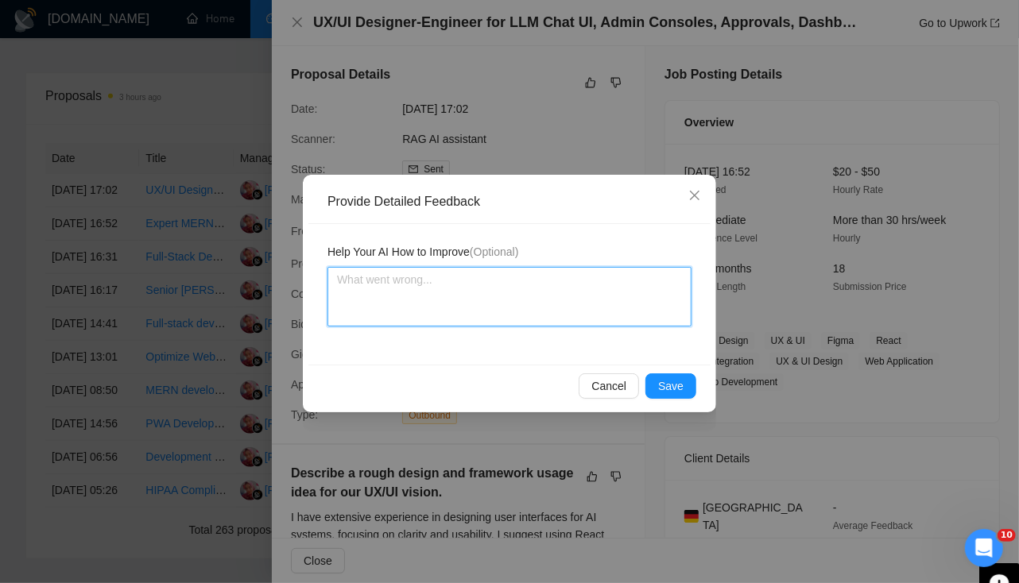
click at [459, 301] on textarea at bounding box center [509, 297] width 364 height 60
click at [509, 283] on textarea "Don't apply for UX/UI designer profile" at bounding box center [509, 297] width 364 height 60
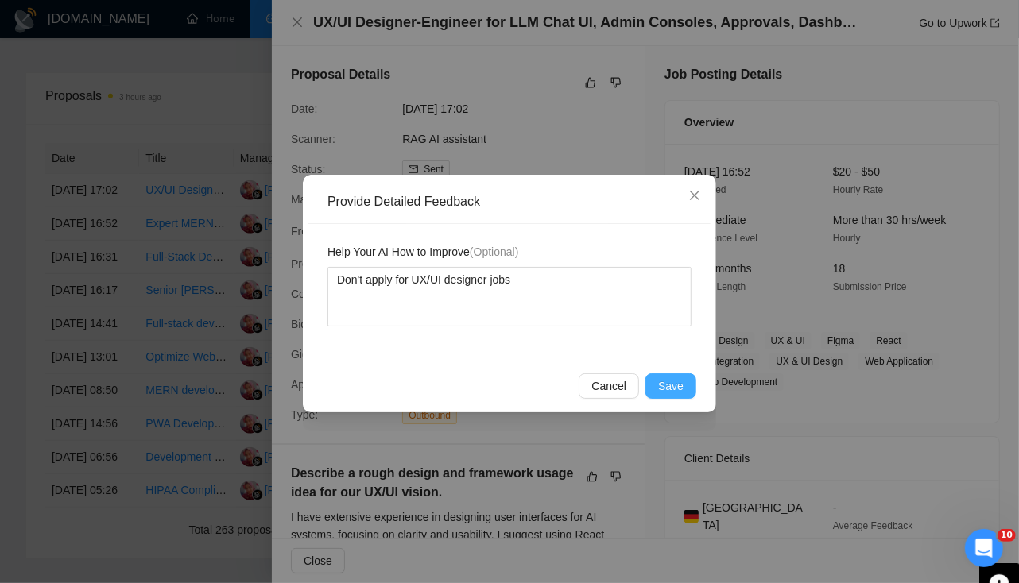
click at [668, 397] on button "Save" at bounding box center [670, 386] width 51 height 25
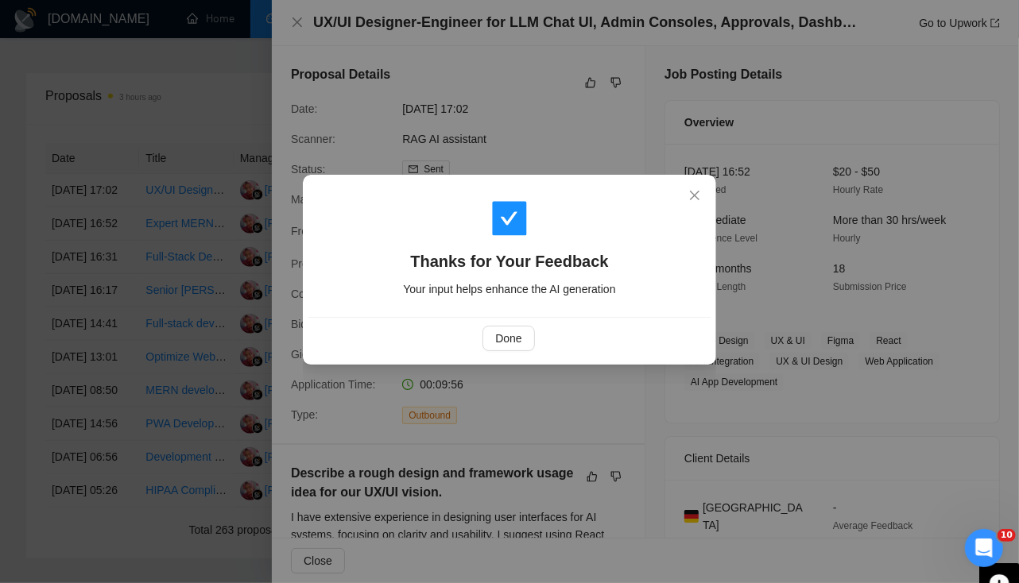
click at [500, 321] on div "Done" at bounding box center [509, 338] width 402 height 42
click at [506, 332] on span "Done" at bounding box center [508, 338] width 26 height 17
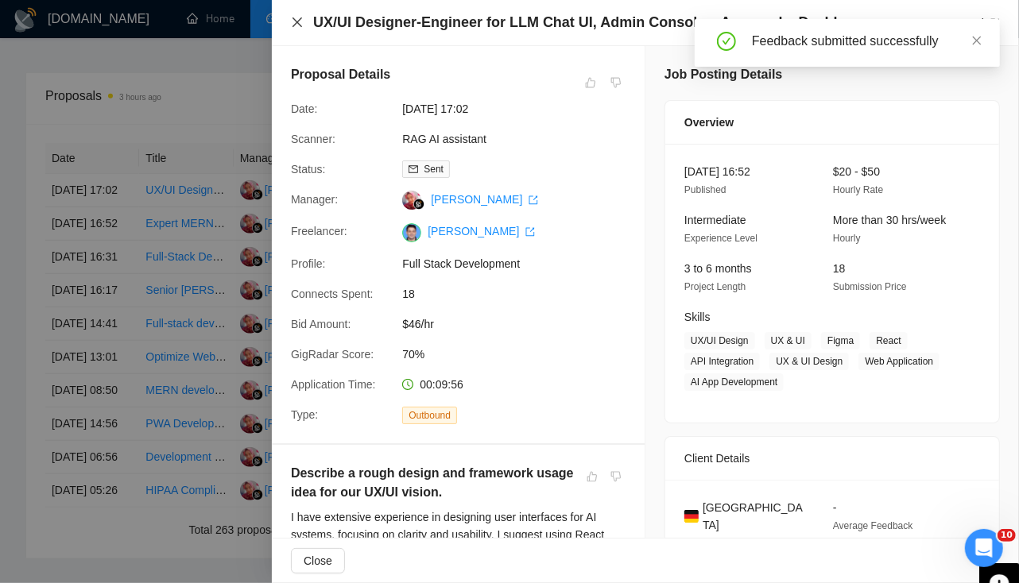
click at [294, 21] on icon "close" at bounding box center [297, 22] width 13 height 13
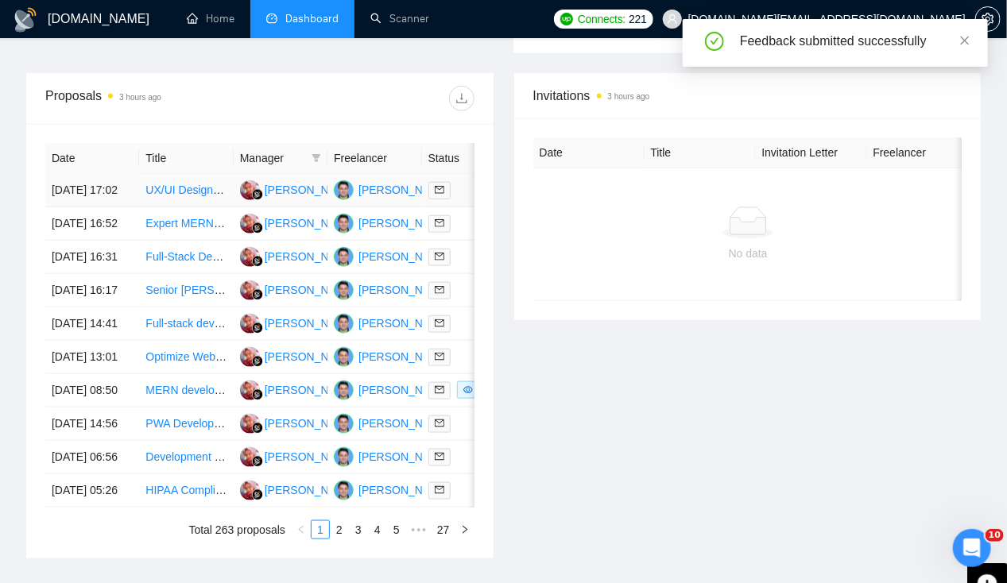
click at [83, 180] on td "[DATE] 17:02" at bounding box center [92, 190] width 94 height 33
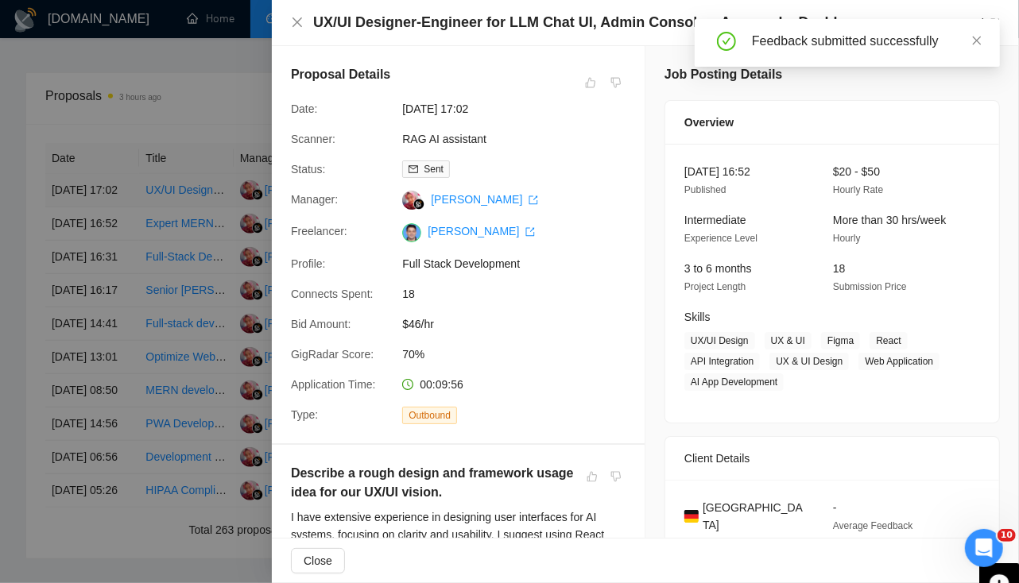
click at [83, 180] on div at bounding box center [509, 291] width 1019 height 583
